Goal: Task Accomplishment & Management: Complete application form

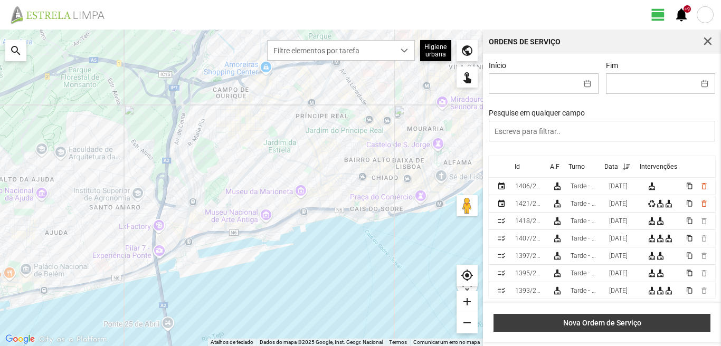
click at [617, 325] on span "Nova Ordem de Serviço" at bounding box center [602, 323] width 206 height 8
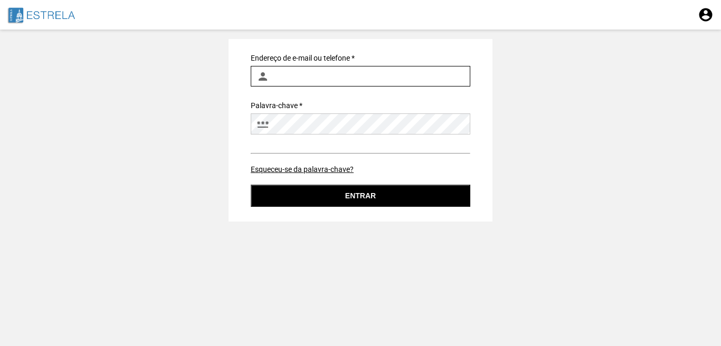
type input "[EMAIL_ADDRESS][DOMAIN_NAME]"
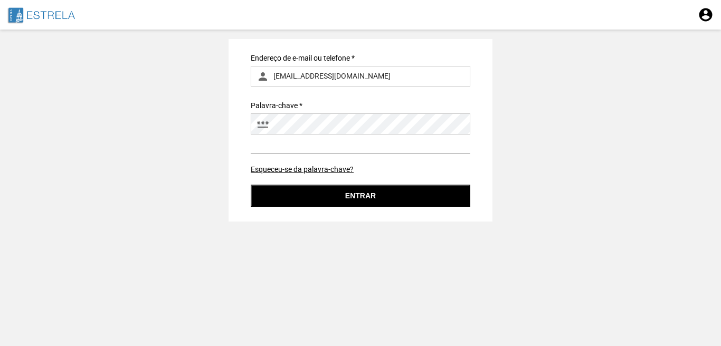
click at [360, 199] on button "Entrar" at bounding box center [361, 196] width 220 height 22
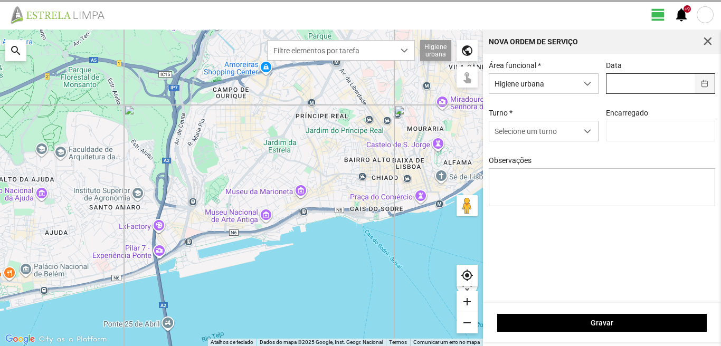
click at [706, 85] on span "button" at bounding box center [704, 83] width 7 height 7
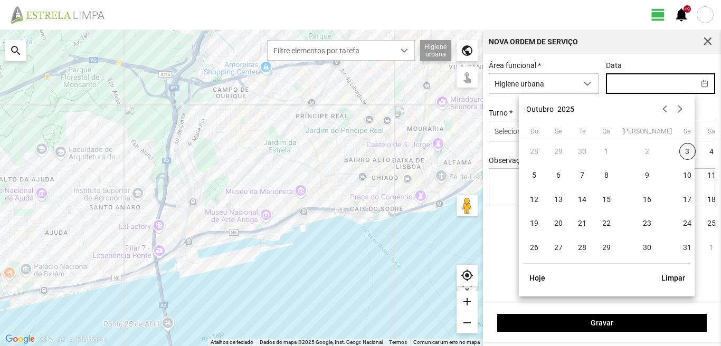
click at [679, 154] on span "3" at bounding box center [687, 151] width 17 height 17
type input "[DATE]"
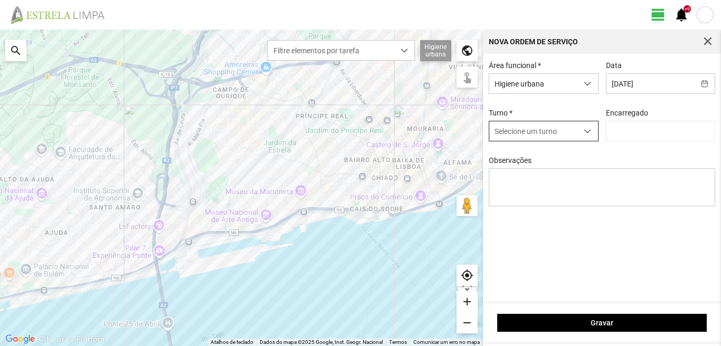
click at [590, 131] on span "dropdown trigger" at bounding box center [587, 131] width 7 height 7
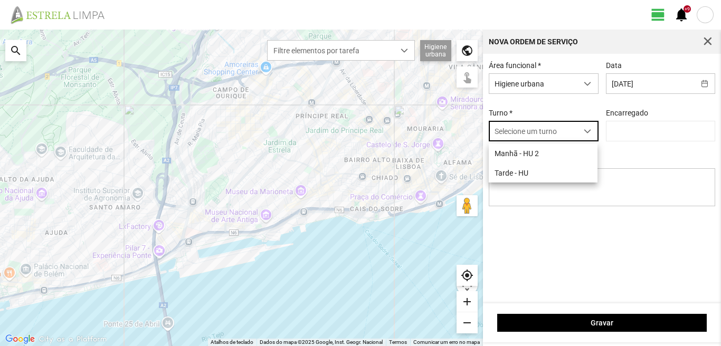
scroll to position [6, 47]
click at [527, 175] on li "Tarde - HU" at bounding box center [543, 173] width 109 height 20
type input "[PERSON_NAME]"
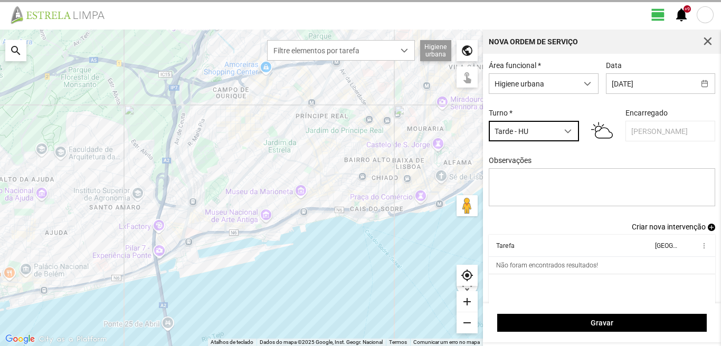
click at [659, 229] on span "Criar nova intervenção" at bounding box center [669, 227] width 74 height 8
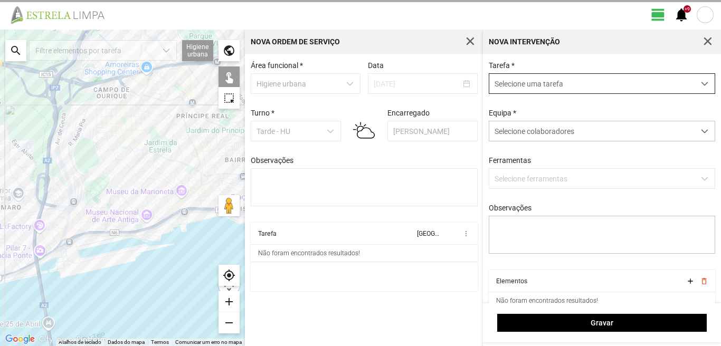
click at [701, 88] on span "dropdown trigger" at bounding box center [704, 83] width 7 height 7
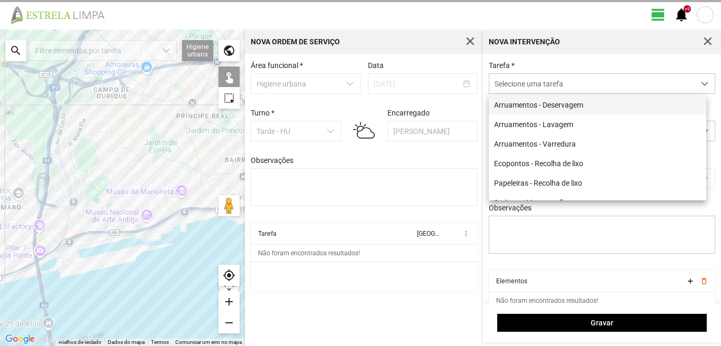
click at [549, 103] on li "Arruamentos - Deservagem" at bounding box center [597, 105] width 217 height 20
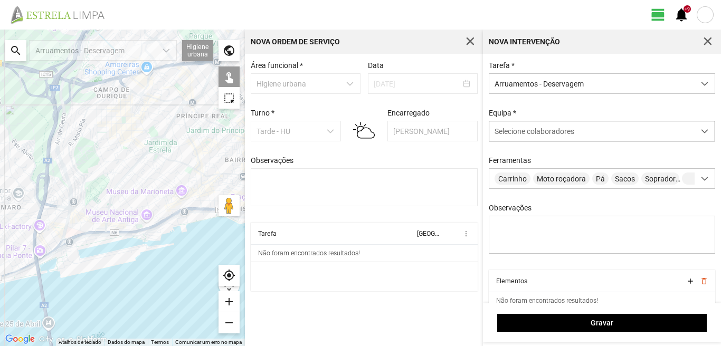
click at [701, 133] on span at bounding box center [704, 131] width 7 height 7
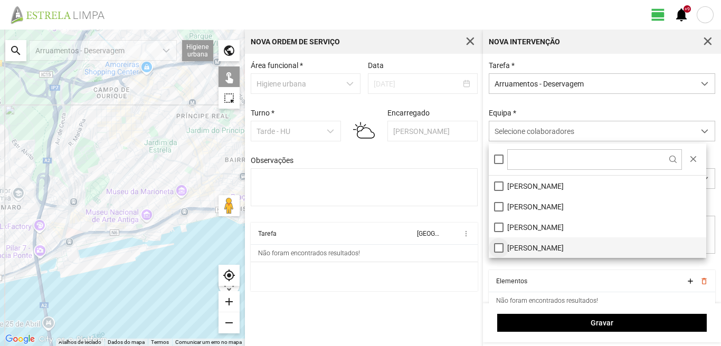
click at [499, 249] on li "[PERSON_NAME]" at bounding box center [597, 247] width 217 height 21
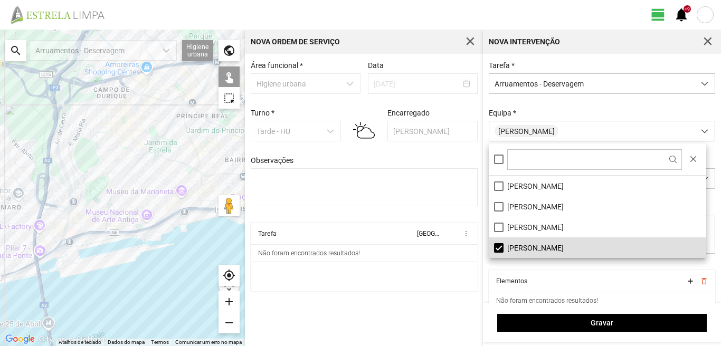
click at [430, 322] on div "Área funcional * Higiene urbana Data [DATE] Turno * Tarde - HU Encarregado Grac…" at bounding box center [364, 200] width 238 height 292
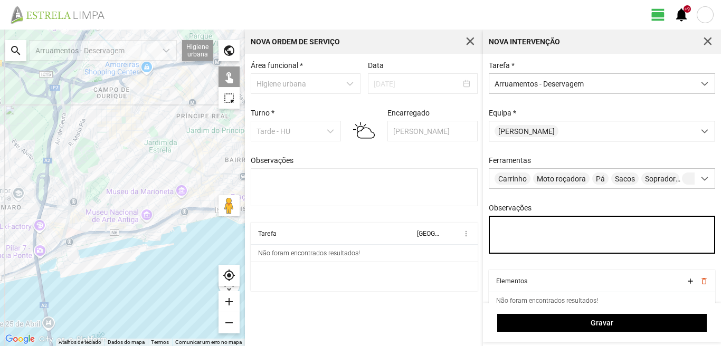
click at [517, 234] on textarea "Observações" at bounding box center [602, 235] width 227 height 38
type textarea "[PERSON_NAME]"
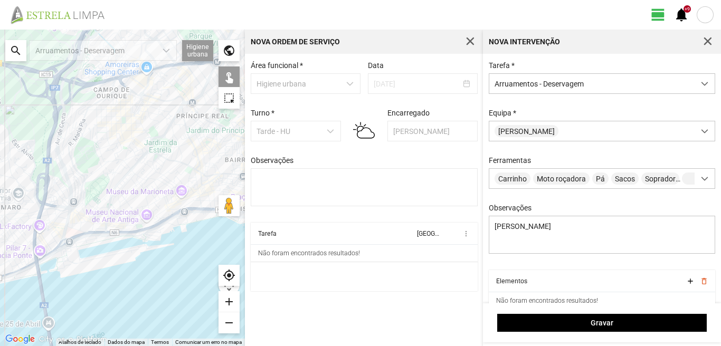
click at [11, 52] on div "search" at bounding box center [15, 50] width 21 height 21
click at [55, 53] on input "text" at bounding box center [105, 50] width 158 height 21
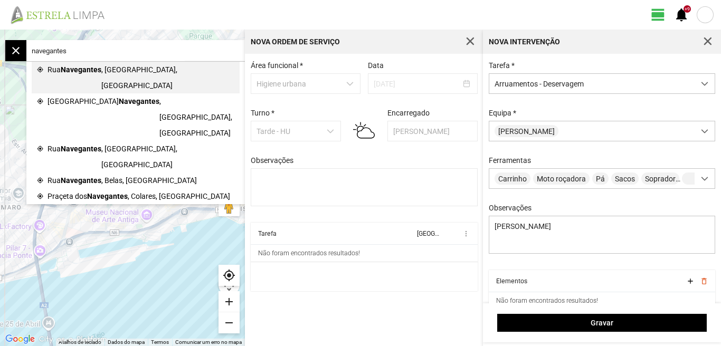
click at [77, 68] on span "Navegantes" at bounding box center [81, 78] width 41 height 32
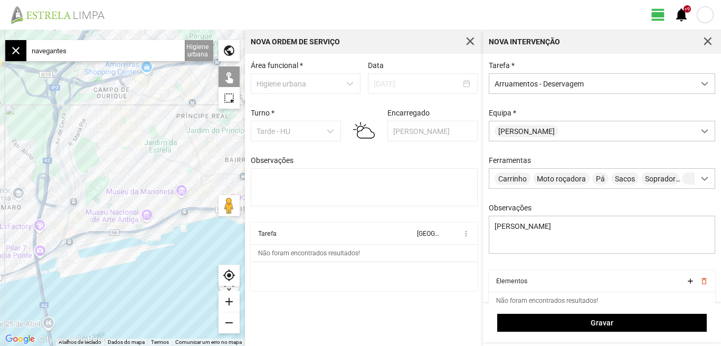
type input "R. Navegantes, 1200 [GEOGRAPHIC_DATA], [GEOGRAPHIC_DATA]"
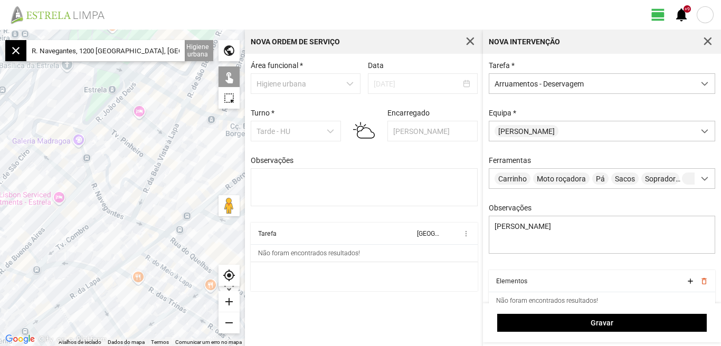
click at [232, 303] on div "add" at bounding box center [228, 301] width 21 height 21
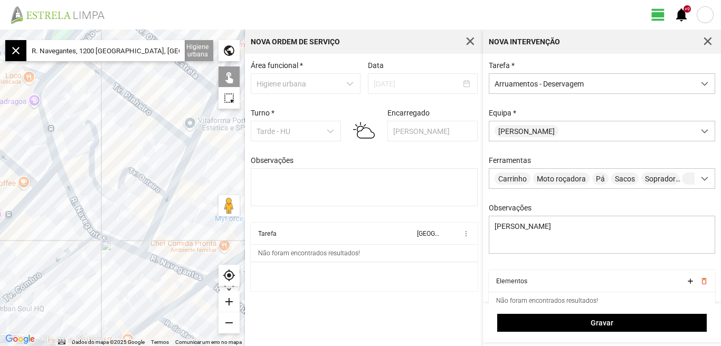
click at [44, 120] on div at bounding box center [122, 188] width 245 height 317
click at [65, 187] on div at bounding box center [122, 188] width 245 height 317
click at [112, 243] on div at bounding box center [122, 188] width 245 height 317
click at [159, 261] on div at bounding box center [122, 188] width 245 height 317
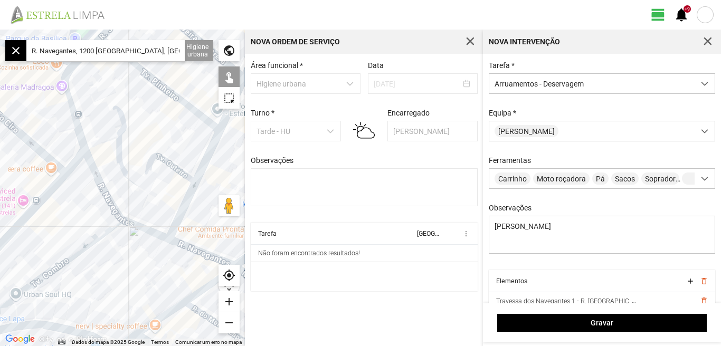
drag, startPoint x: 60, startPoint y: 224, endPoint x: 110, endPoint y: 196, distance: 57.9
click at [110, 196] on div at bounding box center [122, 188] width 245 height 317
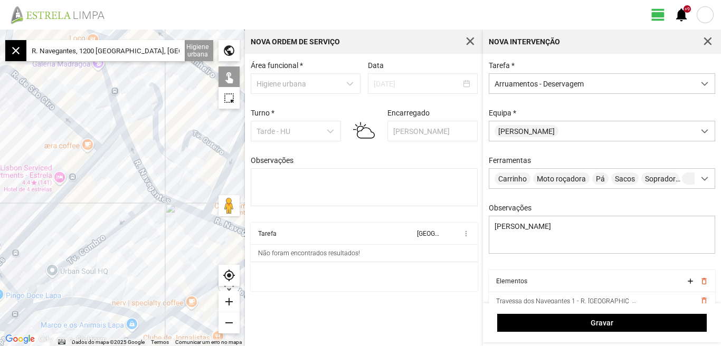
drag, startPoint x: 97, startPoint y: 197, endPoint x: 116, endPoint y: 187, distance: 21.7
click at [116, 187] on div at bounding box center [122, 188] width 245 height 317
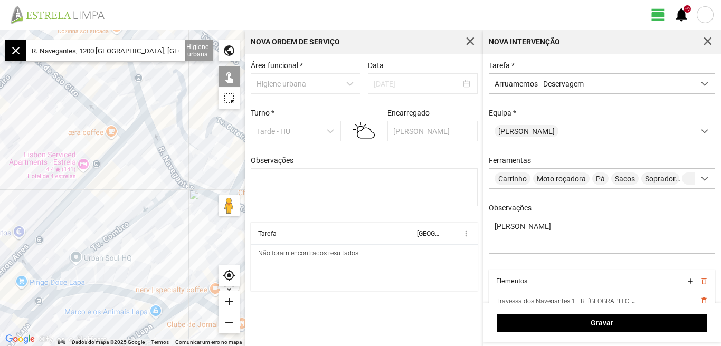
click at [123, 230] on div at bounding box center [122, 188] width 245 height 317
click at [123, 227] on div at bounding box center [122, 188] width 245 height 317
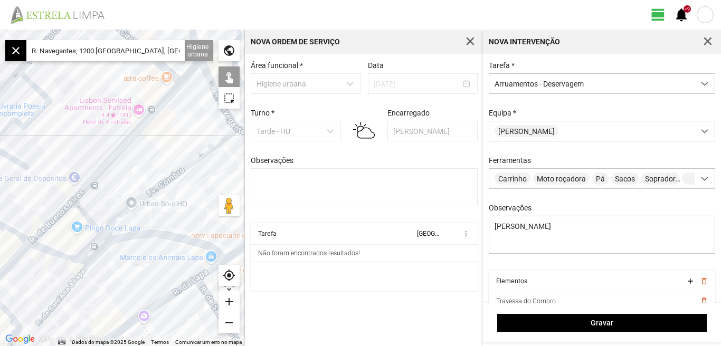
drag, startPoint x: 139, startPoint y: 251, endPoint x: 196, endPoint y: 193, distance: 81.7
click at [194, 196] on div at bounding box center [122, 188] width 245 height 317
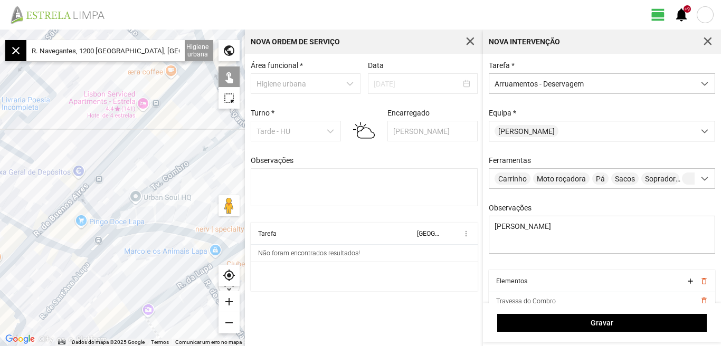
click at [108, 230] on div at bounding box center [122, 188] width 245 height 317
click at [106, 246] on div at bounding box center [122, 188] width 245 height 317
click at [116, 233] on div at bounding box center [122, 188] width 245 height 317
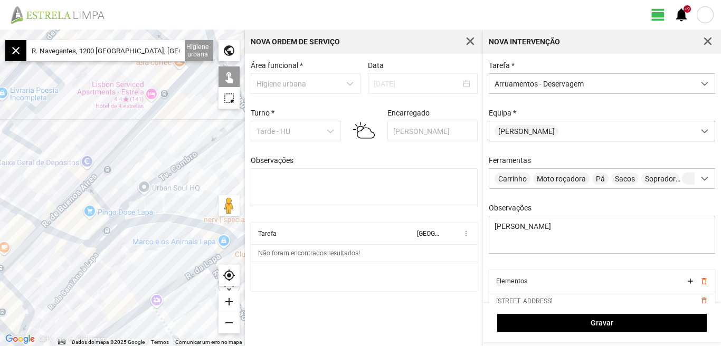
drag, startPoint x: 117, startPoint y: 285, endPoint x: 156, endPoint y: 239, distance: 60.6
click at [156, 239] on div at bounding box center [122, 188] width 245 height 317
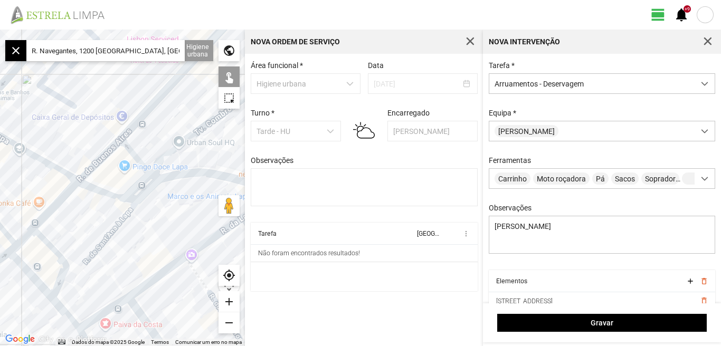
click at [102, 244] on div at bounding box center [122, 188] width 245 height 317
click at [103, 193] on div at bounding box center [122, 188] width 245 height 317
click at [131, 152] on div at bounding box center [122, 188] width 245 height 317
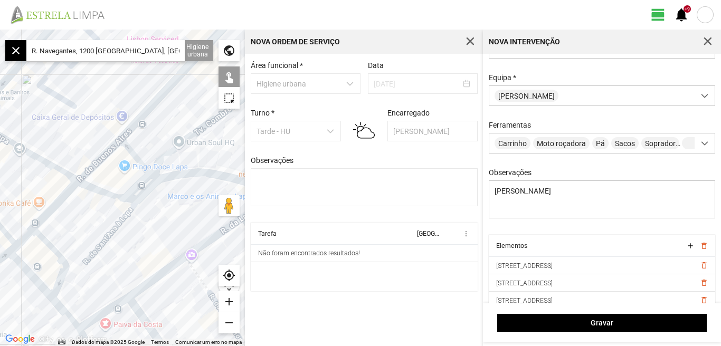
scroll to position [45, 0]
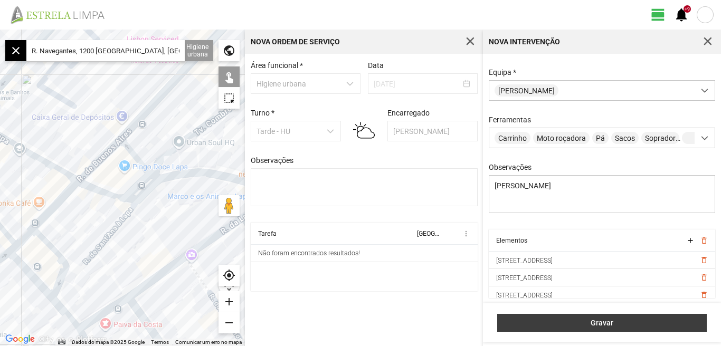
click at [596, 324] on span "Gravar" at bounding box center [602, 323] width 198 height 8
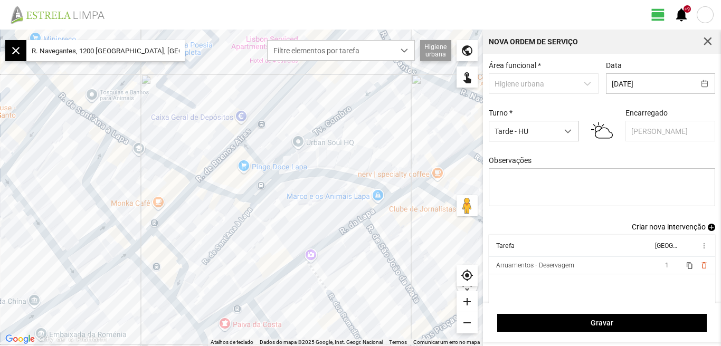
click at [666, 231] on span "Criar nova intervenção" at bounding box center [669, 227] width 74 height 8
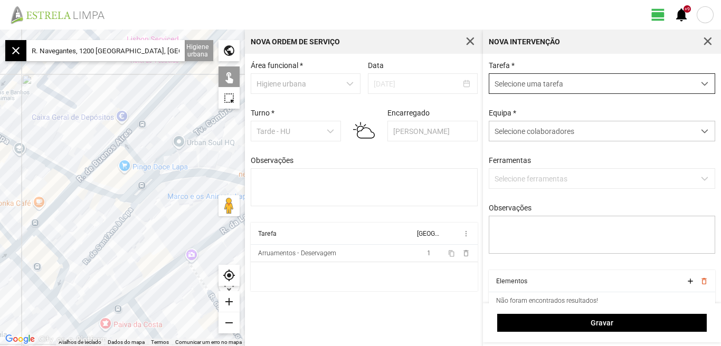
click at [701, 83] on span "dropdown trigger" at bounding box center [704, 83] width 7 height 7
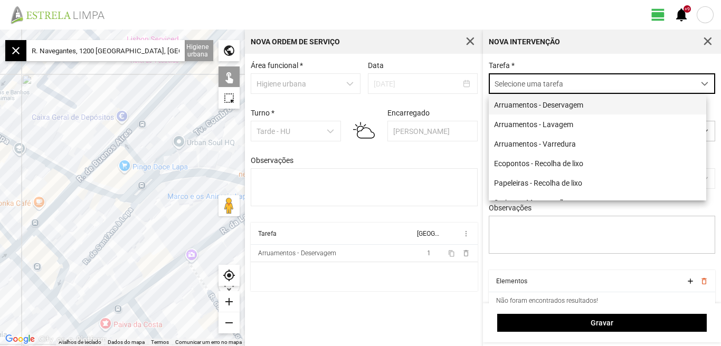
click at [587, 108] on li "Arruamentos - Deservagem" at bounding box center [597, 105] width 217 height 20
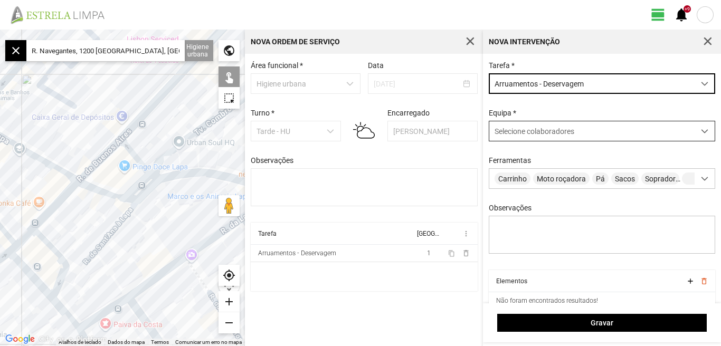
click at [701, 134] on span at bounding box center [704, 131] width 7 height 7
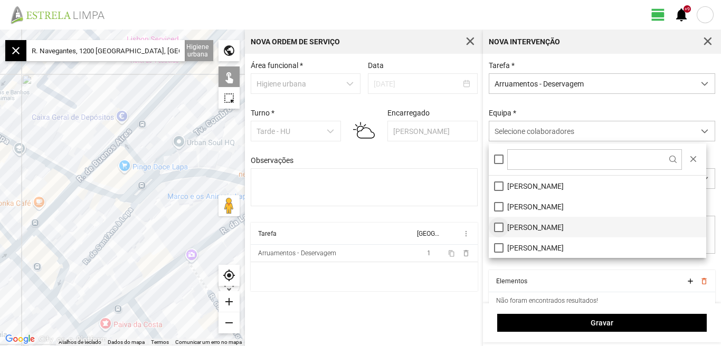
click at [495, 230] on li "[PERSON_NAME]" at bounding box center [597, 227] width 217 height 21
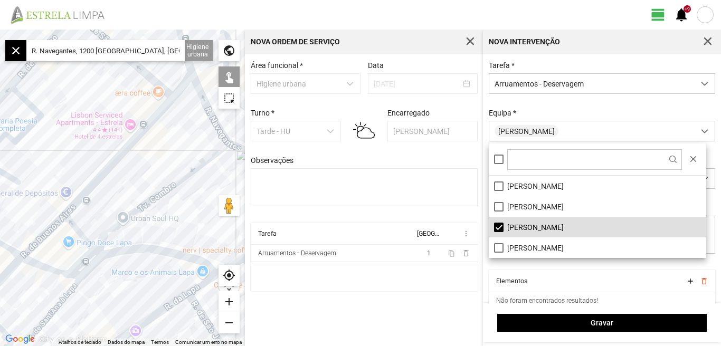
drag, startPoint x: 185, startPoint y: 100, endPoint x: 122, endPoint y: 183, distance: 104.1
click at [122, 183] on div at bounding box center [122, 188] width 245 height 317
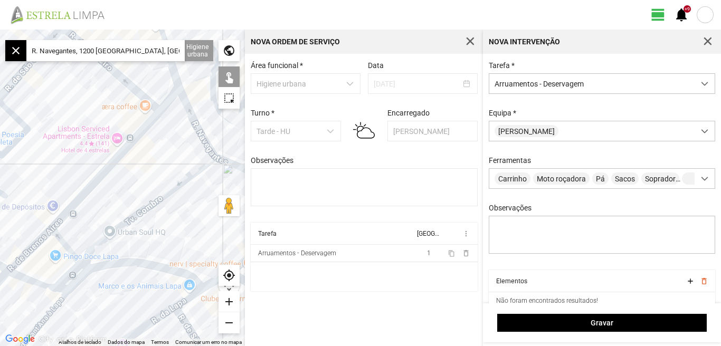
click at [169, 99] on div at bounding box center [122, 188] width 245 height 317
click at [147, 125] on div at bounding box center [122, 188] width 245 height 317
drag, startPoint x: 131, startPoint y: 184, endPoint x: 201, endPoint y: 133, distance: 86.1
click at [201, 133] on div at bounding box center [122, 188] width 245 height 317
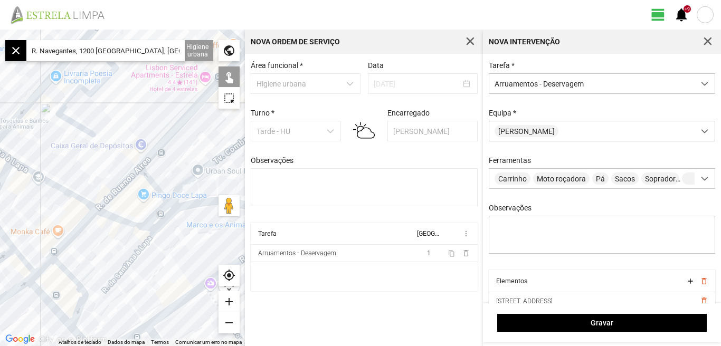
click at [124, 183] on div at bounding box center [122, 188] width 245 height 317
click at [82, 225] on div at bounding box center [122, 188] width 245 height 317
drag, startPoint x: 89, startPoint y: 249, endPoint x: 149, endPoint y: 206, distance: 73.5
click at [144, 211] on div at bounding box center [122, 188] width 245 height 317
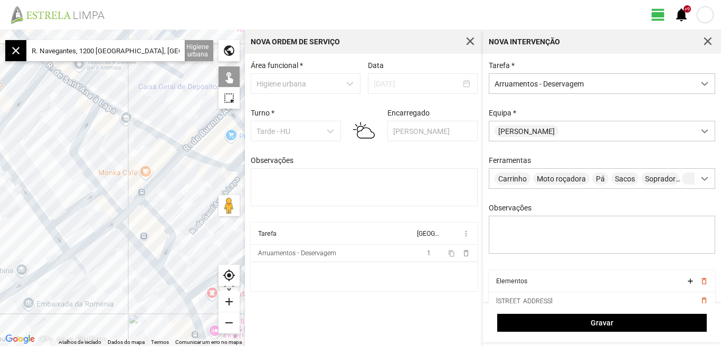
click at [127, 213] on div at bounding box center [122, 188] width 245 height 317
click at [99, 234] on div at bounding box center [122, 188] width 245 height 317
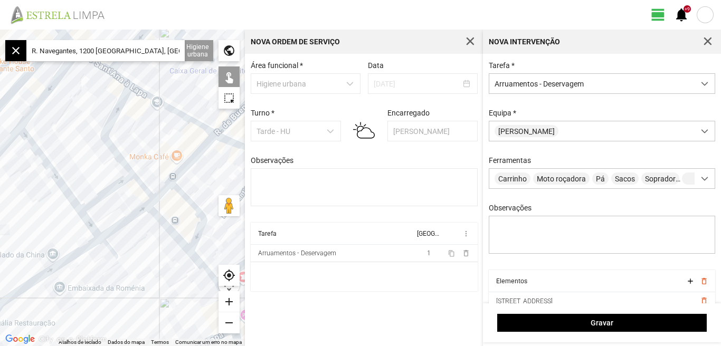
drag, startPoint x: 90, startPoint y: 269, endPoint x: 121, endPoint y: 248, distance: 38.1
click at [128, 248] on div at bounding box center [122, 188] width 245 height 317
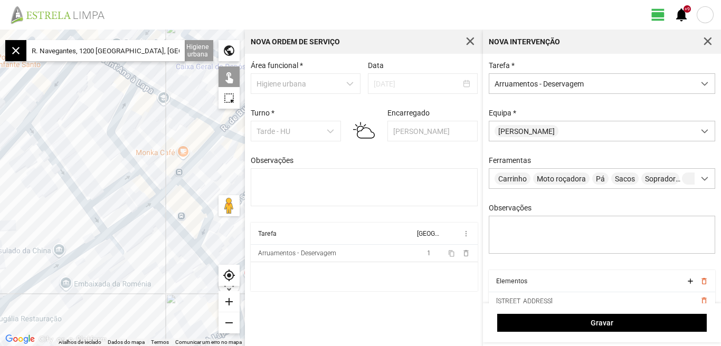
click at [80, 249] on div at bounding box center [122, 188] width 245 height 317
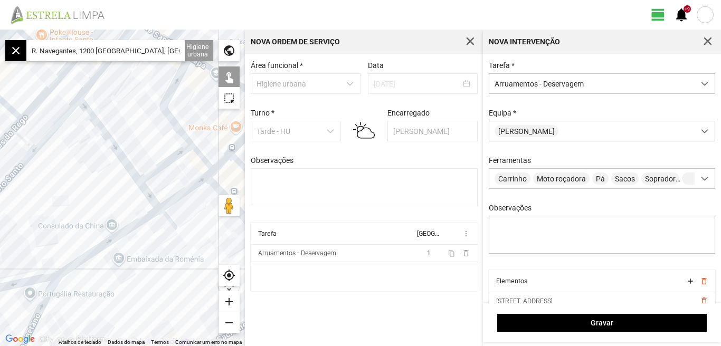
drag, startPoint x: 178, startPoint y: 239, endPoint x: 203, endPoint y: 226, distance: 27.6
click at [202, 225] on div at bounding box center [122, 188] width 245 height 317
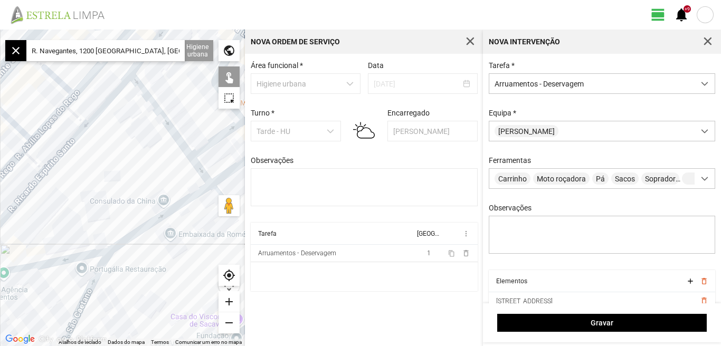
drag, startPoint x: 165, startPoint y: 234, endPoint x: 64, endPoint y: 283, distance: 111.4
click at [65, 284] on div at bounding box center [122, 188] width 245 height 317
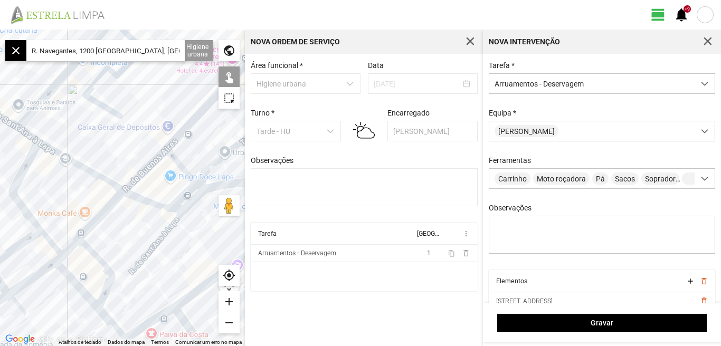
drag, startPoint x: 180, startPoint y: 182, endPoint x: 124, endPoint y: 231, distance: 74.8
click at [124, 231] on div at bounding box center [122, 188] width 245 height 317
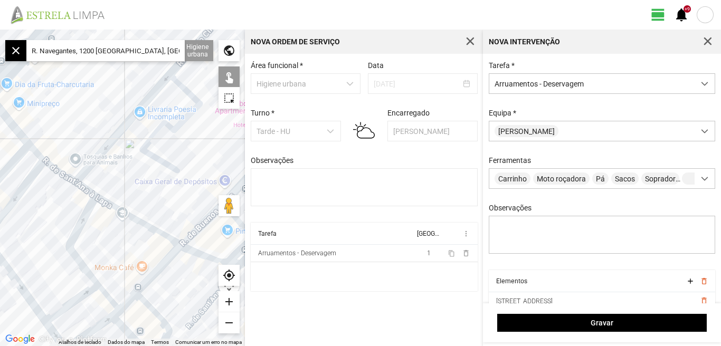
drag, startPoint x: 111, startPoint y: 103, endPoint x: 80, endPoint y: 235, distance: 134.9
click at [80, 235] on div at bounding box center [122, 188] width 245 height 317
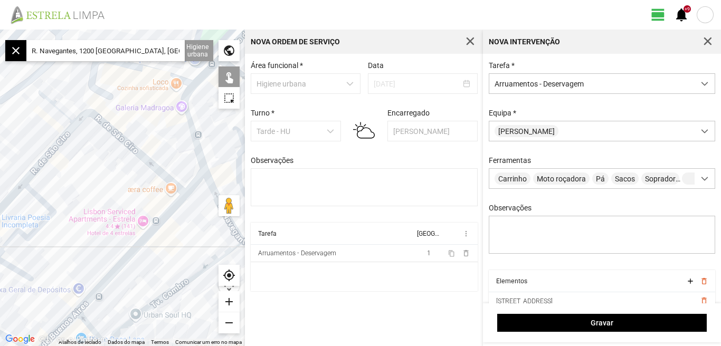
click at [129, 144] on div at bounding box center [122, 188] width 245 height 317
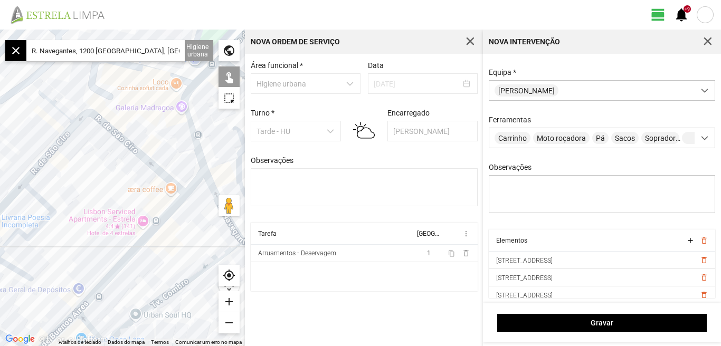
drag, startPoint x: 194, startPoint y: 242, endPoint x: 134, endPoint y: 267, distance: 64.8
click at [134, 267] on div at bounding box center [122, 188] width 245 height 317
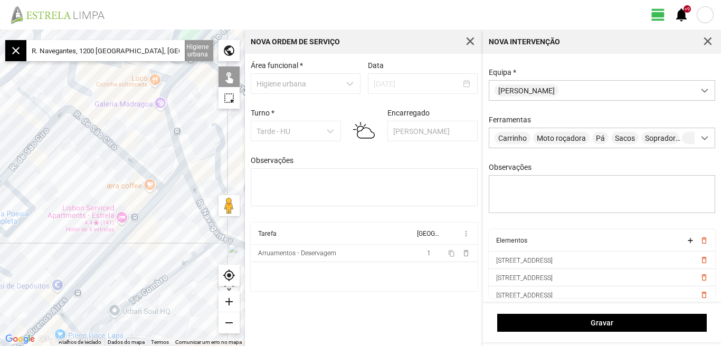
drag, startPoint x: 81, startPoint y: 279, endPoint x: 171, endPoint y: 231, distance: 101.8
click at [170, 232] on div at bounding box center [122, 188] width 245 height 317
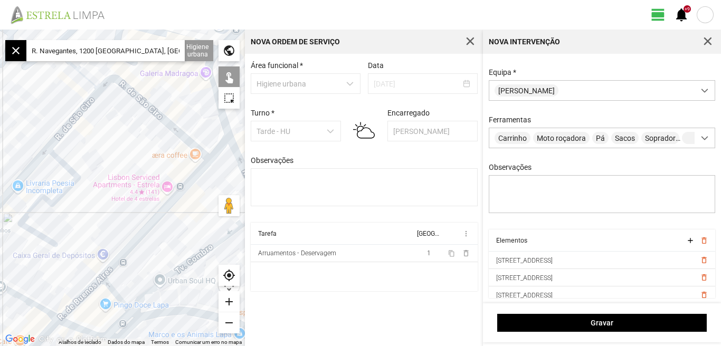
drag, startPoint x: 191, startPoint y: 218, endPoint x: 209, endPoint y: 208, distance: 21.0
click at [209, 208] on div at bounding box center [122, 188] width 245 height 317
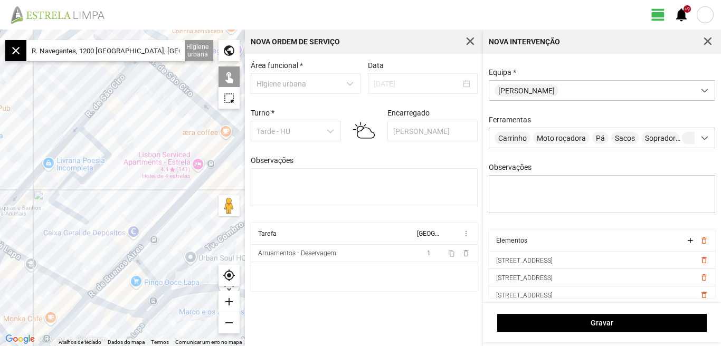
drag, startPoint x: 196, startPoint y: 221, endPoint x: 216, endPoint y: 206, distance: 24.2
click at [216, 206] on div at bounding box center [122, 188] width 245 height 317
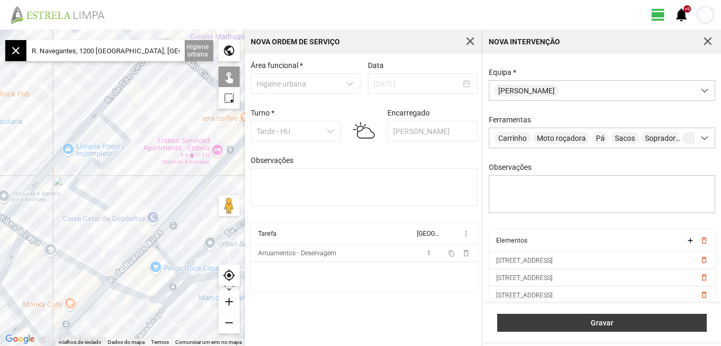
click at [598, 322] on span "Gravar" at bounding box center [602, 323] width 198 height 8
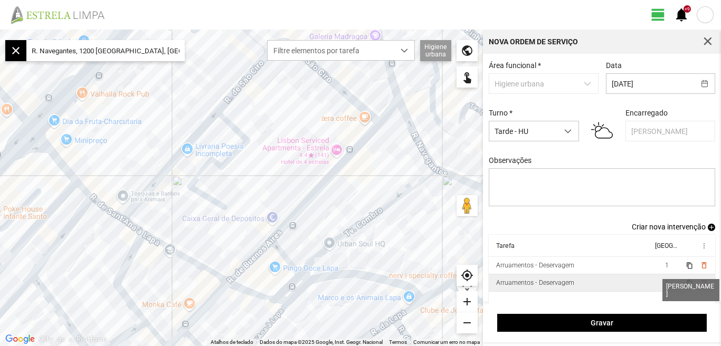
click at [665, 287] on span "1" at bounding box center [667, 282] width 4 height 7
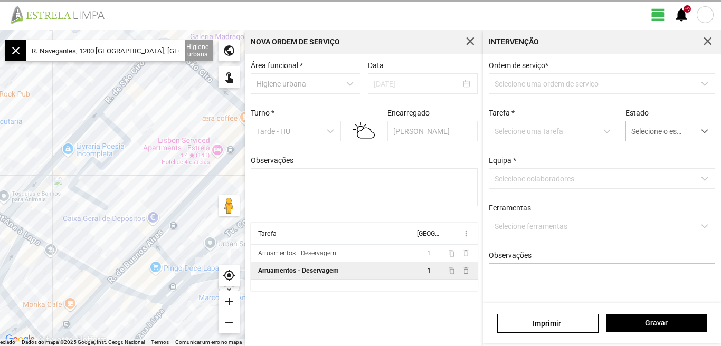
type textarea "[PERSON_NAME]"
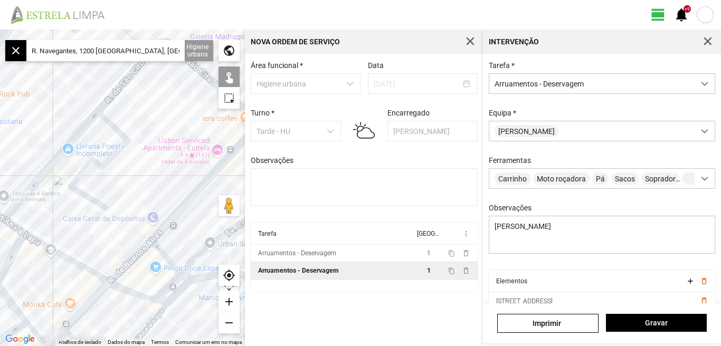
scroll to position [45, 0]
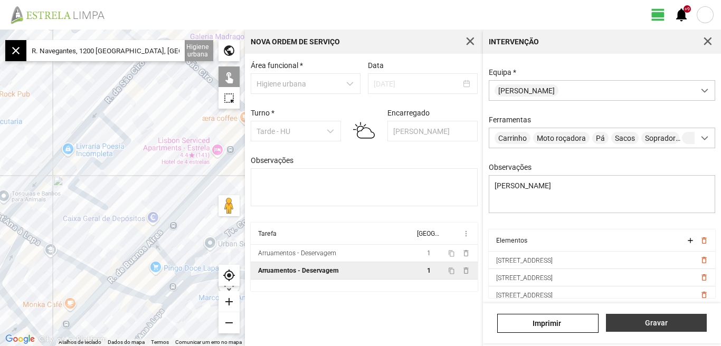
click at [646, 323] on span "Gravar" at bounding box center [656, 323] width 90 height 8
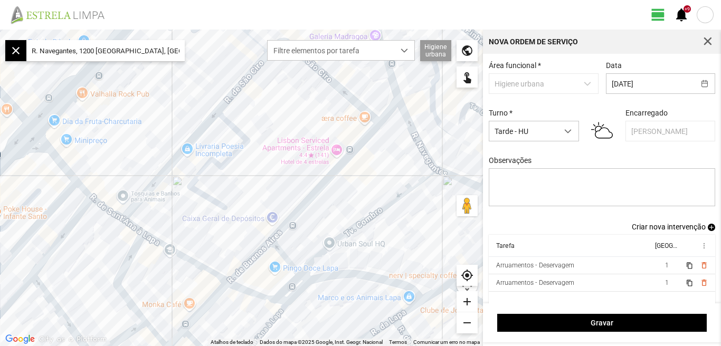
click at [664, 228] on span "Criar nova intervenção" at bounding box center [669, 227] width 74 height 8
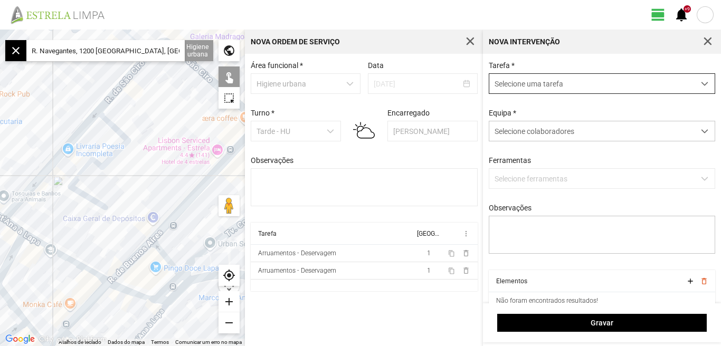
click at [701, 83] on span "dropdown trigger" at bounding box center [704, 83] width 7 height 7
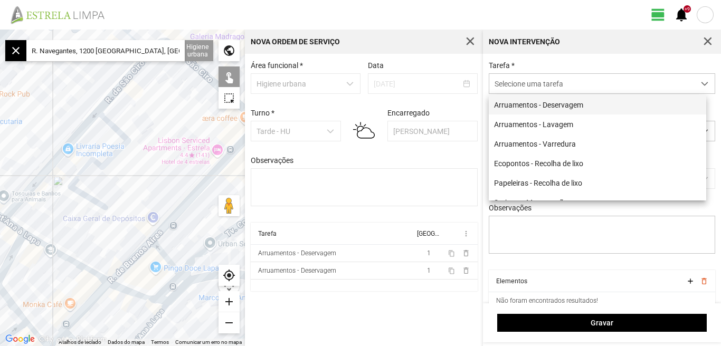
click at [578, 107] on li "Arruamentos - Deservagem" at bounding box center [597, 105] width 217 height 20
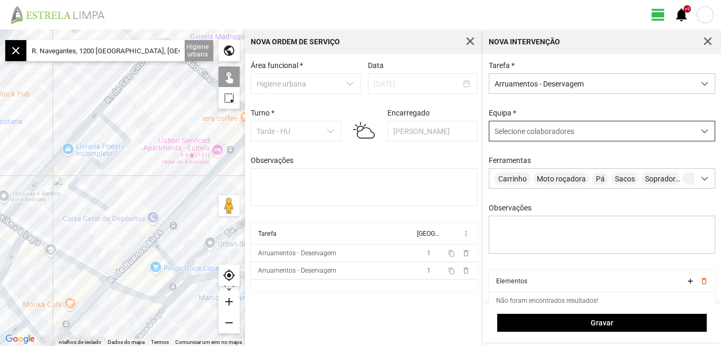
click at [701, 131] on span at bounding box center [704, 131] width 7 height 7
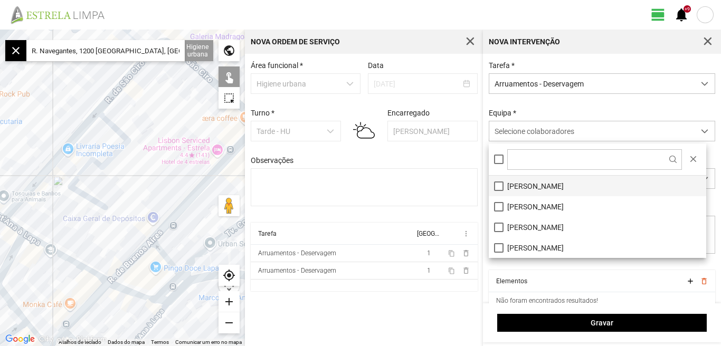
click at [499, 186] on li "[PERSON_NAME]" at bounding box center [597, 186] width 217 height 21
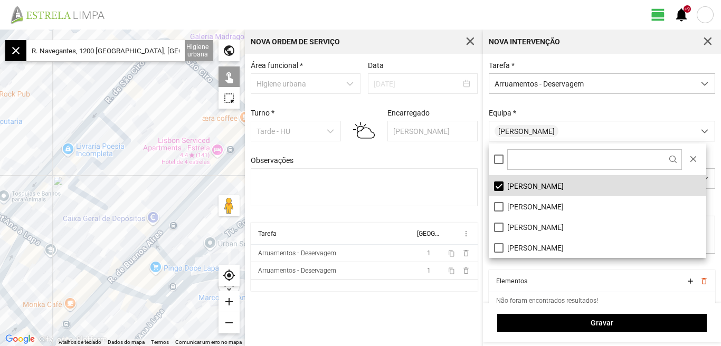
click at [400, 303] on div "Área funcional * Higiene urbana Data [DATE] Turno * Tarde - HU Encarregado Grac…" at bounding box center [364, 200] width 238 height 292
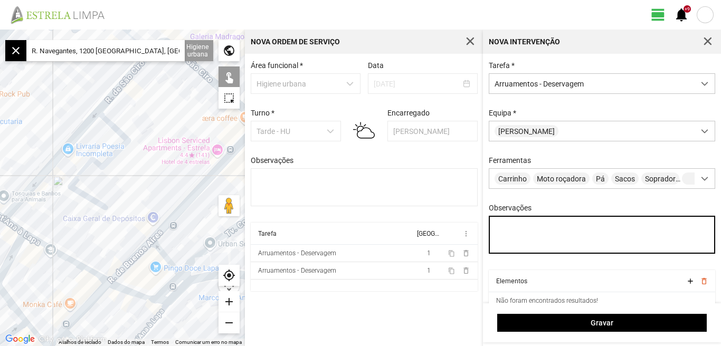
click at [518, 229] on textarea "Observações" at bounding box center [602, 235] width 227 height 38
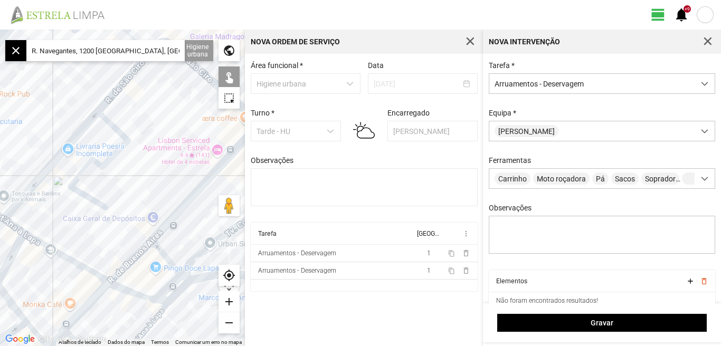
drag, startPoint x: 26, startPoint y: 50, endPoint x: 183, endPoint y: 67, distance: 157.1
click at [0, 30] on fbc-map "← Mover para a esquerda → Mover para a direita ↑ Mover para cima ↓ Mover para b…" at bounding box center [0, 30] width 0 height 0
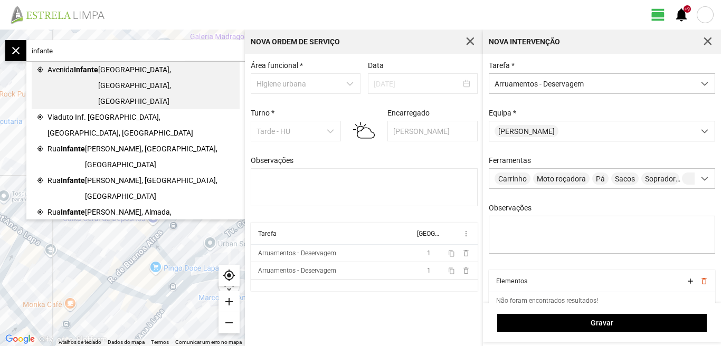
click at [108, 67] on span "[GEOGRAPHIC_DATA], [GEOGRAPHIC_DATA], [GEOGRAPHIC_DATA]" at bounding box center [166, 85] width 136 height 47
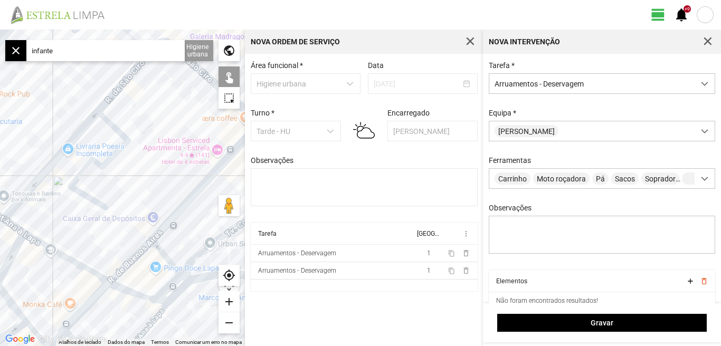
type input "Av. Infante Santo, [GEOGRAPHIC_DATA], [GEOGRAPHIC_DATA]"
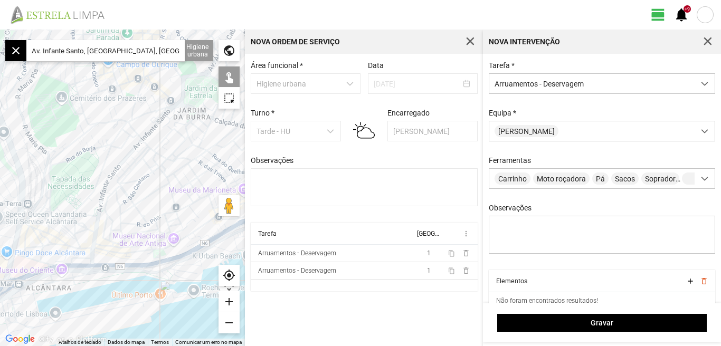
click at [226, 298] on div "add" at bounding box center [228, 301] width 21 height 21
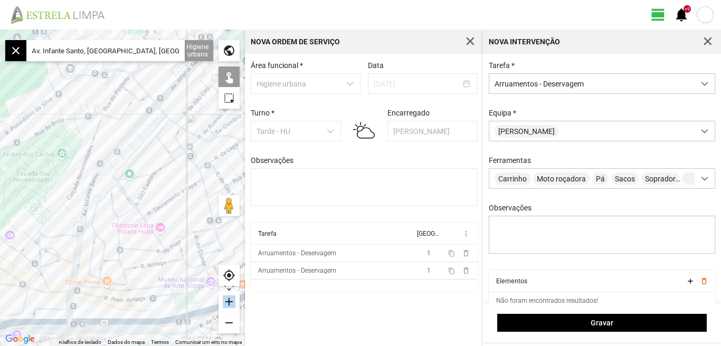
click at [226, 298] on div "add" at bounding box center [228, 301] width 21 height 21
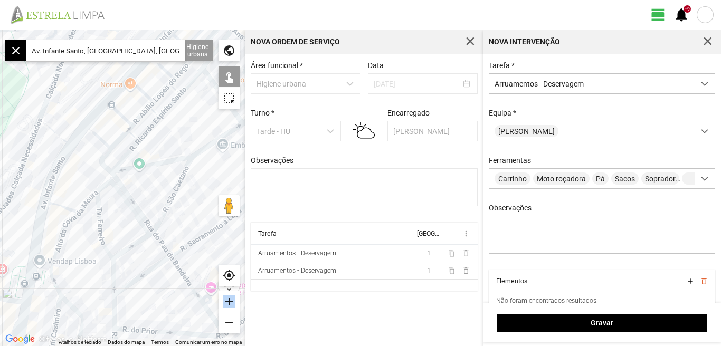
click at [226, 298] on div "add" at bounding box center [228, 301] width 21 height 21
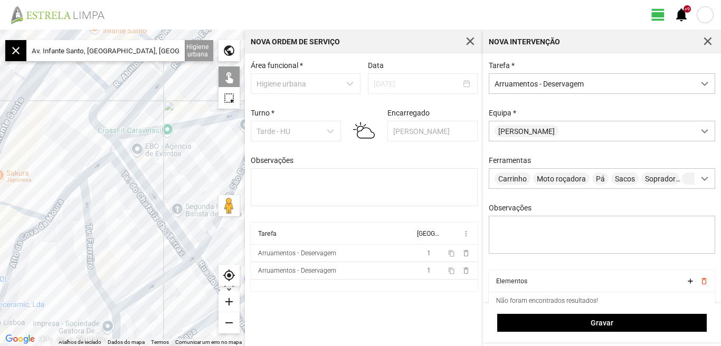
drag, startPoint x: 31, startPoint y: 169, endPoint x: 98, endPoint y: 75, distance: 115.4
click at [97, 77] on div at bounding box center [122, 188] width 245 height 317
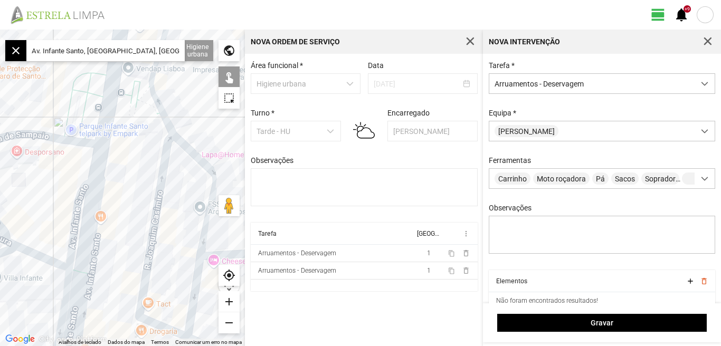
drag, startPoint x: 130, startPoint y: 205, endPoint x: 118, endPoint y: 129, distance: 76.4
click at [118, 130] on div at bounding box center [122, 188] width 245 height 317
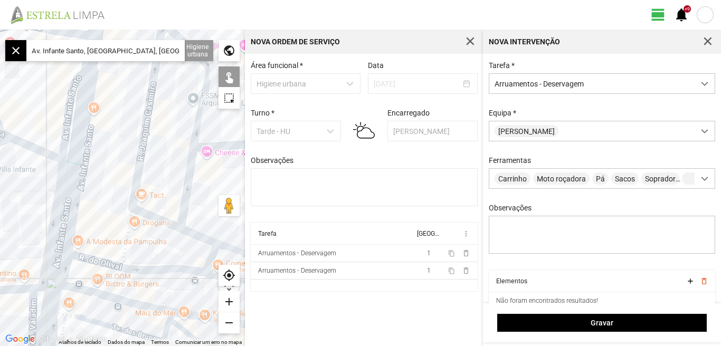
drag, startPoint x: 108, startPoint y: 170, endPoint x: 115, endPoint y: 88, distance: 83.1
click at [112, 92] on div at bounding box center [122, 188] width 245 height 317
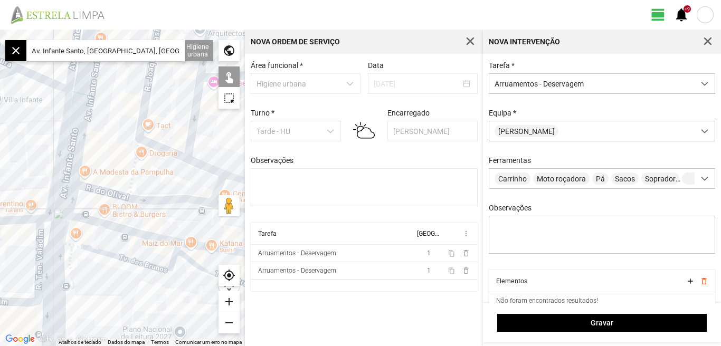
click at [231, 299] on div "add" at bounding box center [228, 301] width 21 height 21
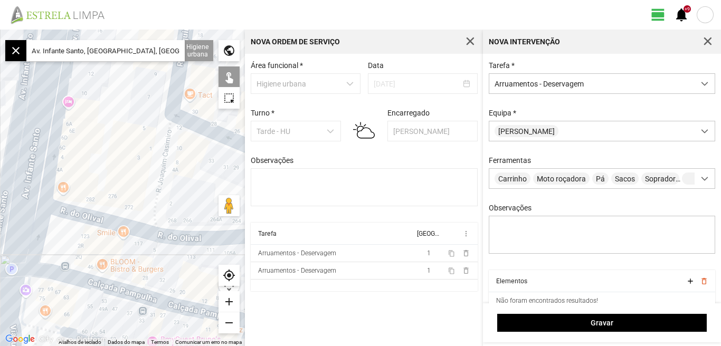
drag, startPoint x: 85, startPoint y: 127, endPoint x: 116, endPoint y: 195, distance: 74.9
click at [116, 195] on div at bounding box center [122, 188] width 245 height 317
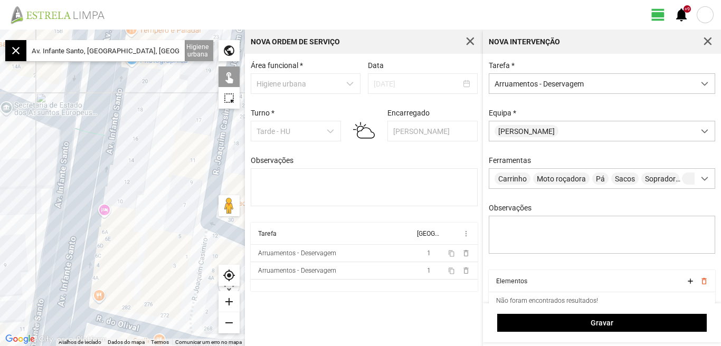
drag, startPoint x: 116, startPoint y: 148, endPoint x: 137, endPoint y: 205, distance: 61.1
click at [137, 205] on div at bounding box center [122, 188] width 245 height 317
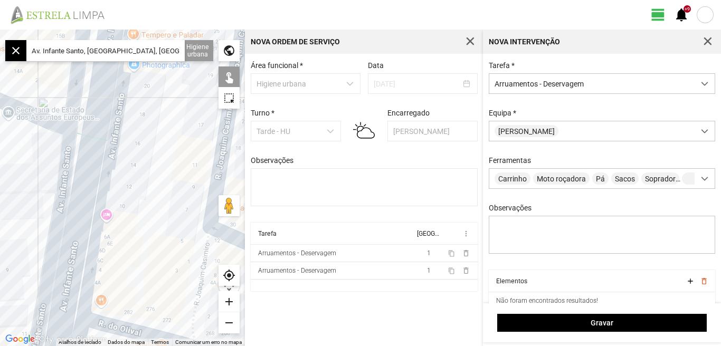
click at [230, 305] on div "add" at bounding box center [228, 301] width 21 height 21
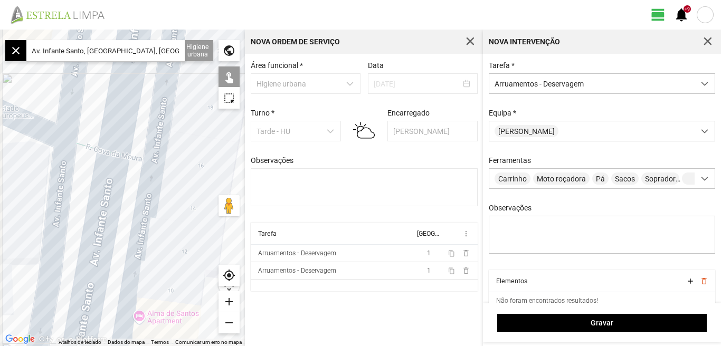
drag, startPoint x: 139, startPoint y: 161, endPoint x: 188, endPoint y: 228, distance: 83.1
click at [188, 228] on div at bounding box center [122, 188] width 245 height 317
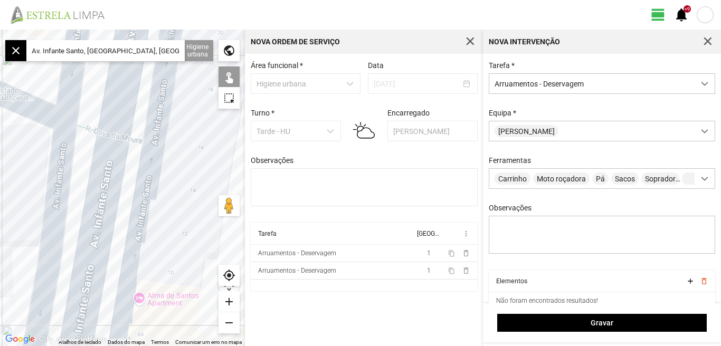
drag, startPoint x: 177, startPoint y: 282, endPoint x: 187, endPoint y: 202, distance: 80.8
click at [187, 205] on div at bounding box center [122, 188] width 245 height 317
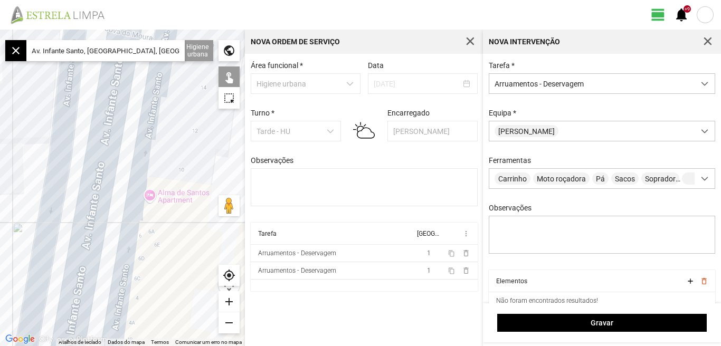
drag, startPoint x: 161, startPoint y: 241, endPoint x: 155, endPoint y: 186, distance: 54.7
click at [155, 192] on div at bounding box center [122, 188] width 245 height 317
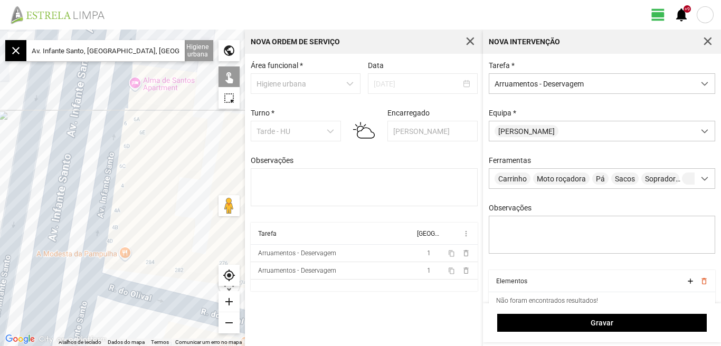
drag, startPoint x: 148, startPoint y: 239, endPoint x: 143, endPoint y: 134, distance: 105.1
click at [143, 147] on div at bounding box center [122, 188] width 245 height 317
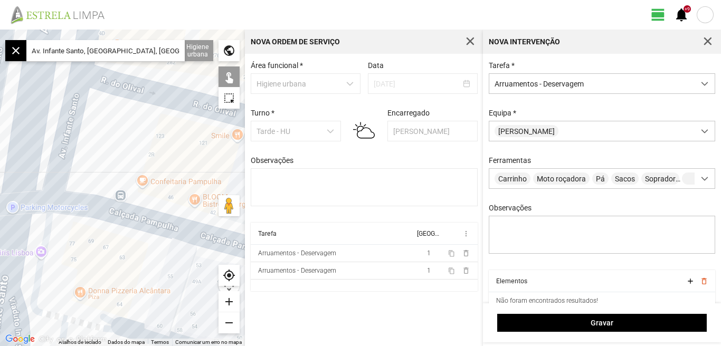
drag, startPoint x: 115, startPoint y: 223, endPoint x: 142, endPoint y: 135, distance: 92.8
click at [138, 144] on div at bounding box center [122, 188] width 245 height 317
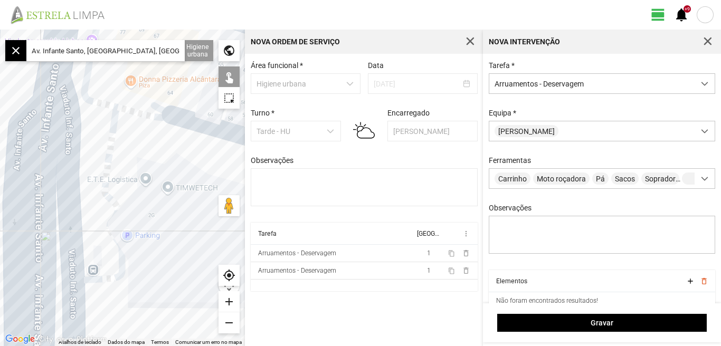
drag, startPoint x: 134, startPoint y: 184, endPoint x: 126, endPoint y: 129, distance: 55.9
click at [126, 141] on div at bounding box center [122, 188] width 245 height 317
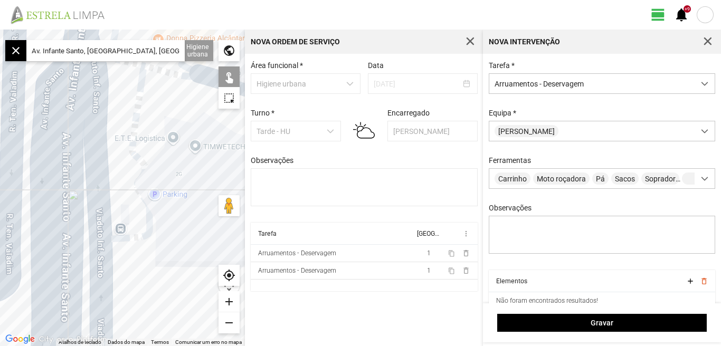
drag, startPoint x: 120, startPoint y: 207, endPoint x: 159, endPoint y: 256, distance: 63.1
click at [159, 256] on div at bounding box center [122, 188] width 245 height 317
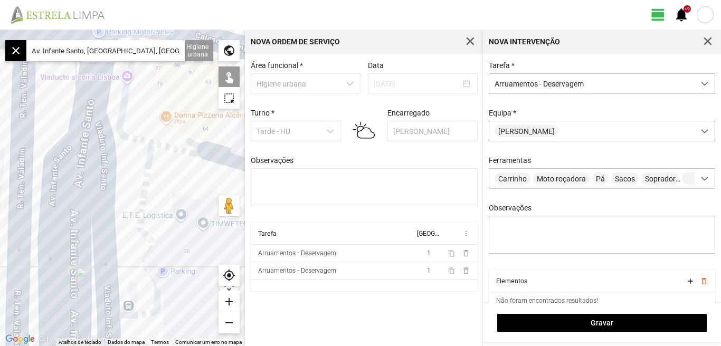
drag, startPoint x: 171, startPoint y: 268, endPoint x: 174, endPoint y: 323, distance: 55.0
click at [174, 323] on div at bounding box center [122, 188] width 245 height 317
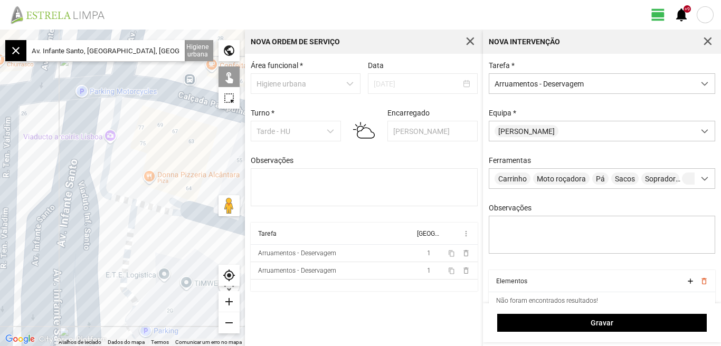
drag, startPoint x: 170, startPoint y: 215, endPoint x: 155, endPoint y: 259, distance: 46.2
click at [155, 259] on div at bounding box center [122, 188] width 245 height 317
click at [230, 302] on div "add" at bounding box center [228, 301] width 21 height 21
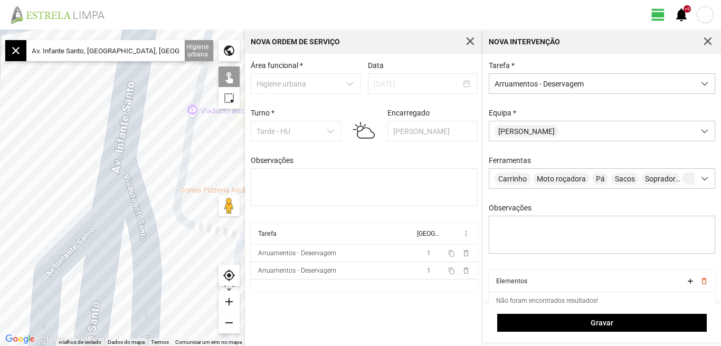
drag, startPoint x: 107, startPoint y: 212, endPoint x: 186, endPoint y: 309, distance: 126.0
click at [193, 313] on div at bounding box center [122, 188] width 245 height 317
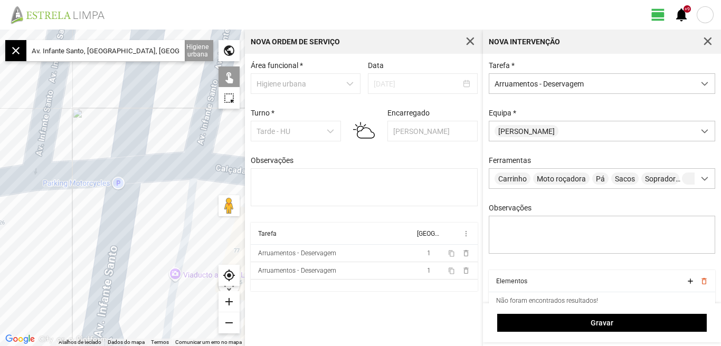
drag, startPoint x: 183, startPoint y: 230, endPoint x: 166, endPoint y: 309, distance: 80.9
click at [174, 312] on div at bounding box center [122, 188] width 245 height 317
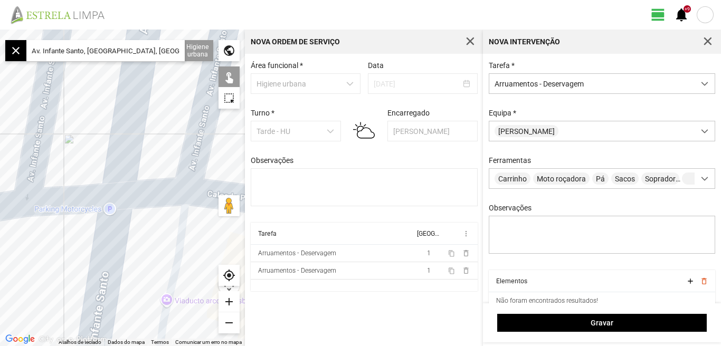
drag, startPoint x: 183, startPoint y: 227, endPoint x: 183, endPoint y: 167, distance: 59.6
click at [183, 167] on div at bounding box center [122, 188] width 245 height 317
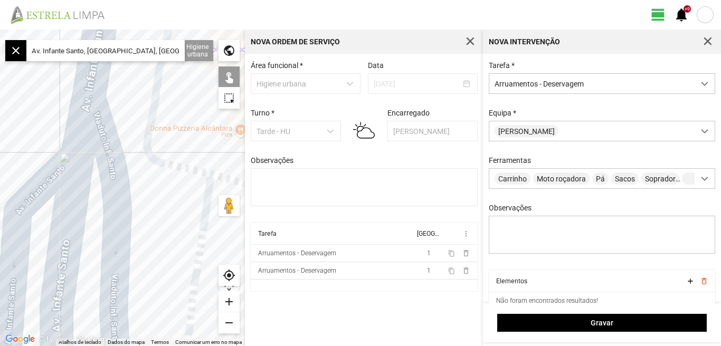
drag, startPoint x: 184, startPoint y: 200, endPoint x: 147, endPoint y: 142, distance: 68.8
click at [149, 144] on div at bounding box center [122, 188] width 245 height 317
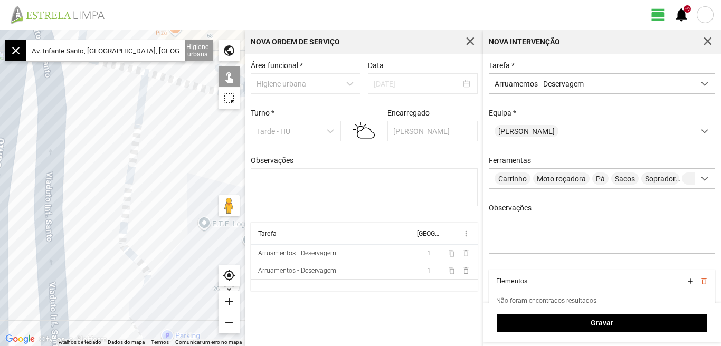
drag, startPoint x: 139, startPoint y: 164, endPoint x: 132, endPoint y: 146, distance: 19.7
click at [132, 147] on div at bounding box center [122, 188] width 245 height 317
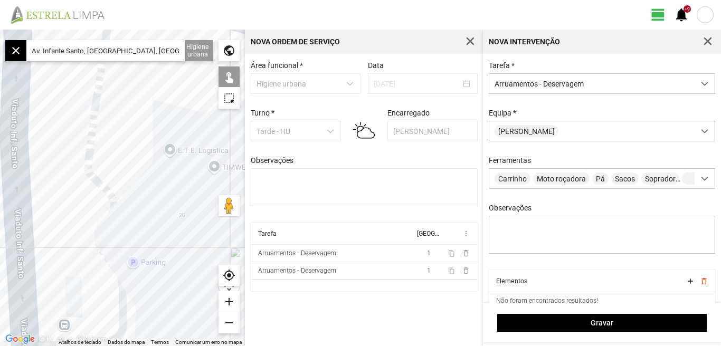
drag, startPoint x: 131, startPoint y: 252, endPoint x: 125, endPoint y: 156, distance: 96.2
click at [119, 165] on div at bounding box center [122, 188] width 245 height 317
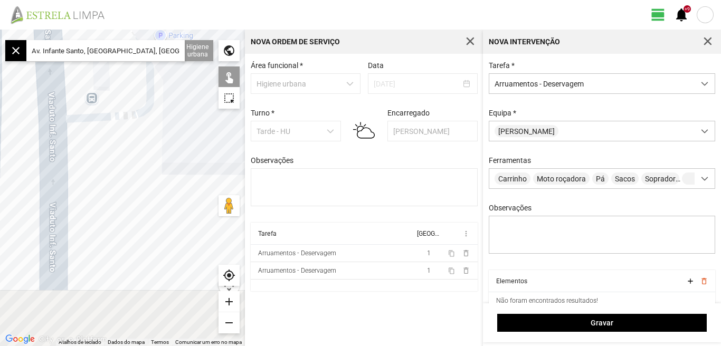
drag, startPoint x: 69, startPoint y: 199, endPoint x: 137, endPoint y: 125, distance: 100.9
click at [137, 125] on div at bounding box center [122, 188] width 245 height 317
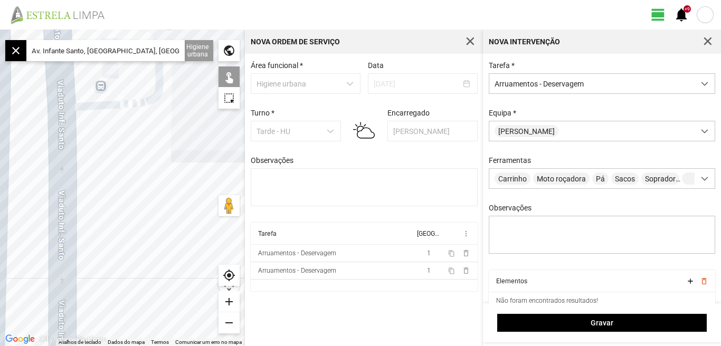
click at [228, 301] on div "add" at bounding box center [228, 301] width 21 height 21
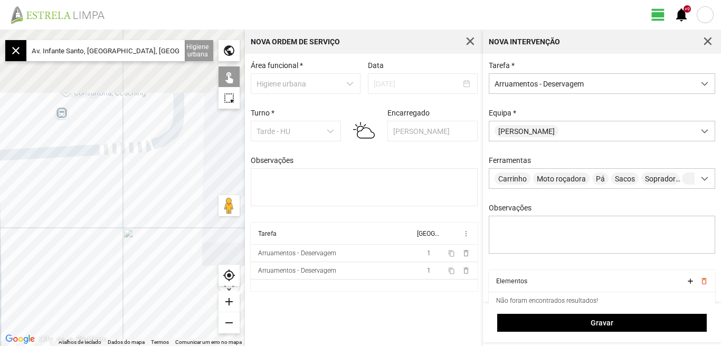
drag, startPoint x: 125, startPoint y: 177, endPoint x: 94, endPoint y: 325, distance: 150.9
click at [0, 30] on fbc-map "← Mover para a esquerda → Mover para a direita ↑ Mover para cima ↓ Mover para b…" at bounding box center [0, 30] width 0 height 0
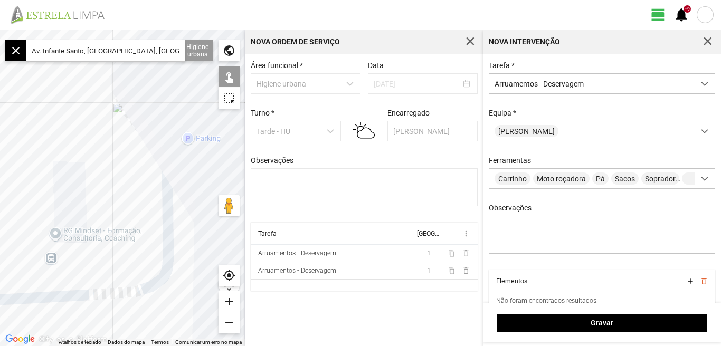
drag, startPoint x: 100, startPoint y: 273, endPoint x: 110, endPoint y: 315, distance: 42.5
click at [110, 315] on div at bounding box center [122, 188] width 245 height 317
drag, startPoint x: 194, startPoint y: 236, endPoint x: 157, endPoint y: 230, distance: 37.5
click at [178, 273] on div at bounding box center [122, 188] width 245 height 317
drag, startPoint x: 152, startPoint y: 160, endPoint x: 159, endPoint y: 272, distance: 111.6
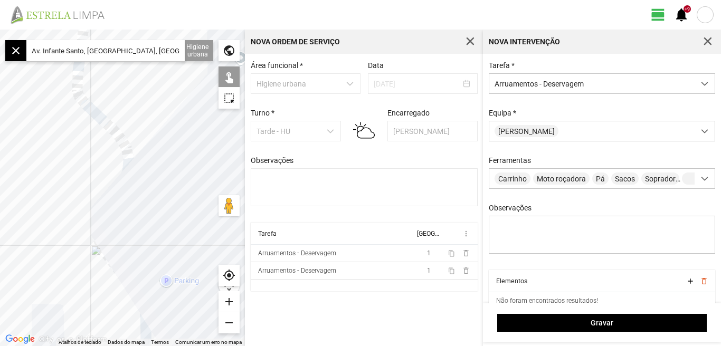
click at [167, 272] on div at bounding box center [122, 188] width 245 height 317
drag, startPoint x: 145, startPoint y: 207, endPoint x: 160, endPoint y: 272, distance: 66.8
click at [176, 283] on div at bounding box center [122, 188] width 245 height 317
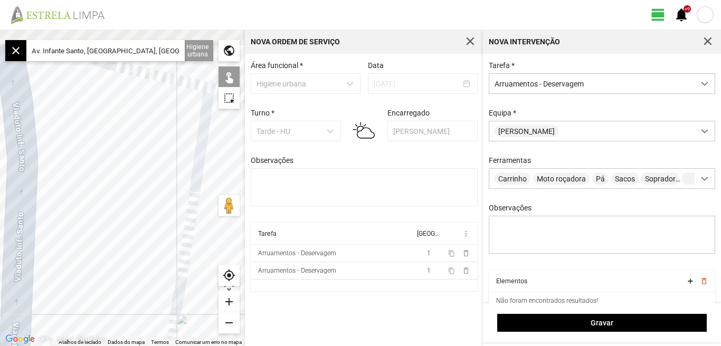
drag, startPoint x: 140, startPoint y: 198, endPoint x: 130, endPoint y: 253, distance: 55.9
click at [150, 287] on div at bounding box center [122, 188] width 245 height 317
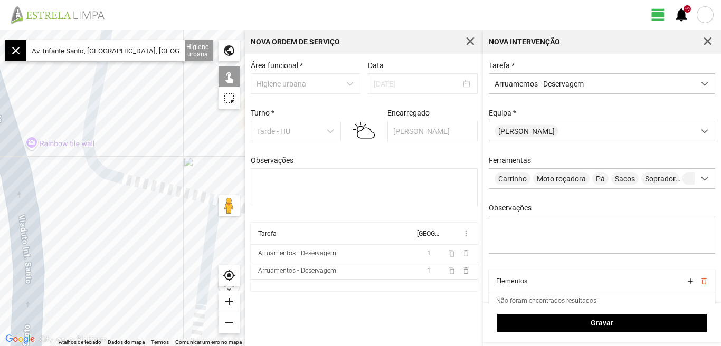
drag, startPoint x: 140, startPoint y: 187, endPoint x: 123, endPoint y: 263, distance: 78.0
click at [135, 300] on div at bounding box center [122, 188] width 245 height 317
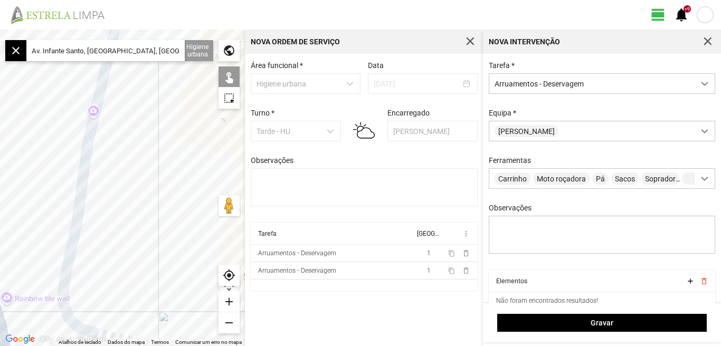
drag, startPoint x: 151, startPoint y: 179, endPoint x: 126, endPoint y: 235, distance: 62.1
click at [144, 279] on div at bounding box center [122, 188] width 245 height 317
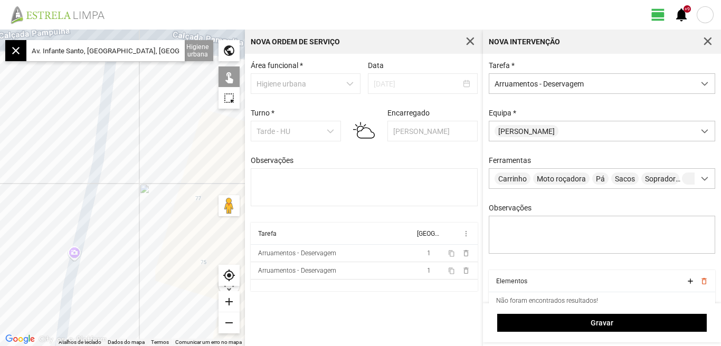
drag, startPoint x: 135, startPoint y: 177, endPoint x: 112, endPoint y: 263, distance: 89.0
click at [125, 278] on div at bounding box center [122, 188] width 245 height 317
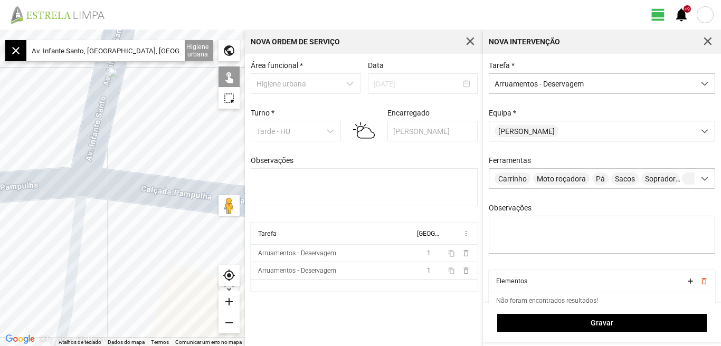
click at [229, 322] on div "remove" at bounding box center [228, 322] width 21 height 21
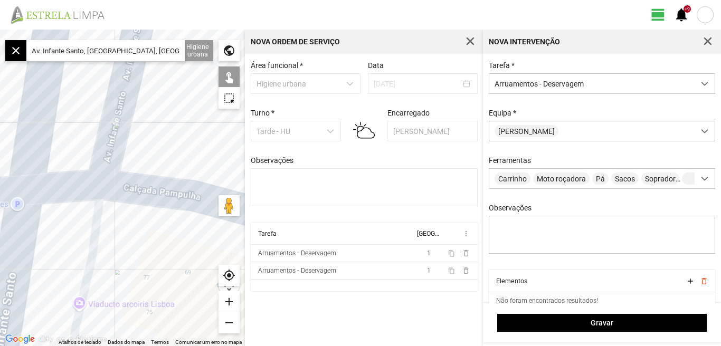
click at [227, 322] on div "remove" at bounding box center [228, 322] width 21 height 21
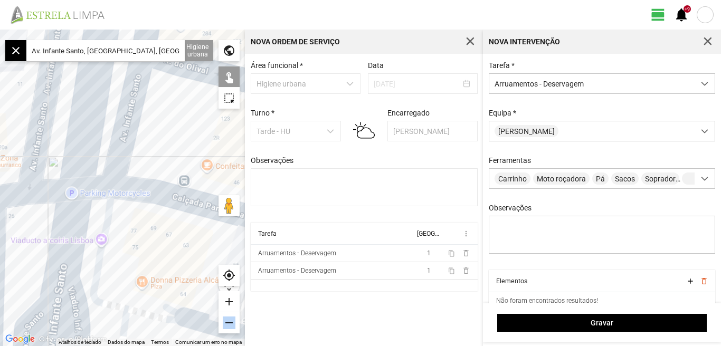
click at [227, 322] on div "remove" at bounding box center [228, 322] width 21 height 21
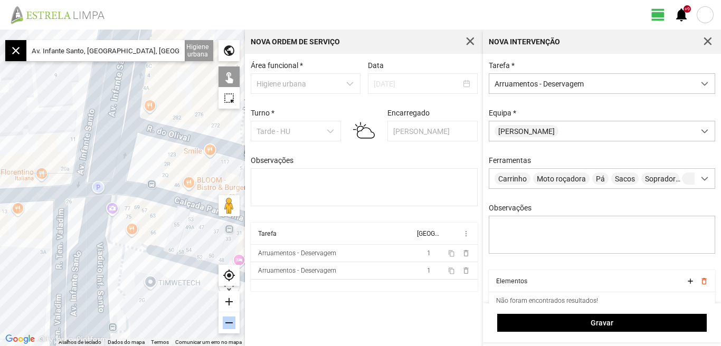
drag, startPoint x: 131, startPoint y: 281, endPoint x: 113, endPoint y: 159, distance: 123.3
click at [114, 168] on div at bounding box center [122, 188] width 245 height 317
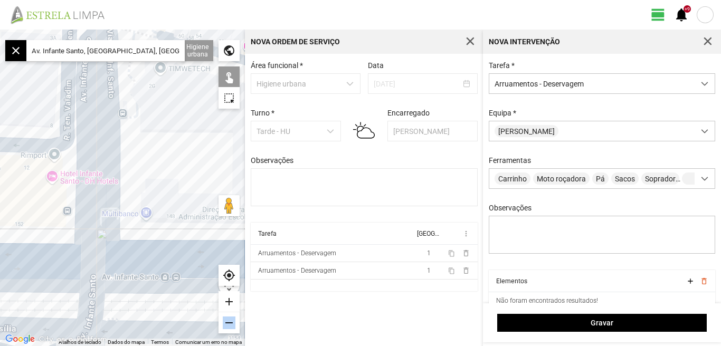
drag, startPoint x: 93, startPoint y: 115, endPoint x: 149, endPoint y: 187, distance: 91.1
click at [149, 187] on div at bounding box center [122, 188] width 245 height 317
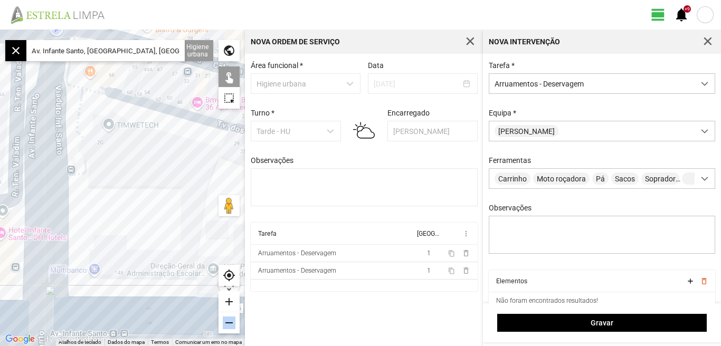
drag, startPoint x: 145, startPoint y: 195, endPoint x: 103, endPoint y: 228, distance: 53.3
click at [103, 228] on div at bounding box center [122, 188] width 245 height 317
drag, startPoint x: 113, startPoint y: 201, endPoint x: 64, endPoint y: 230, distance: 57.5
click at [66, 230] on div at bounding box center [122, 188] width 245 height 317
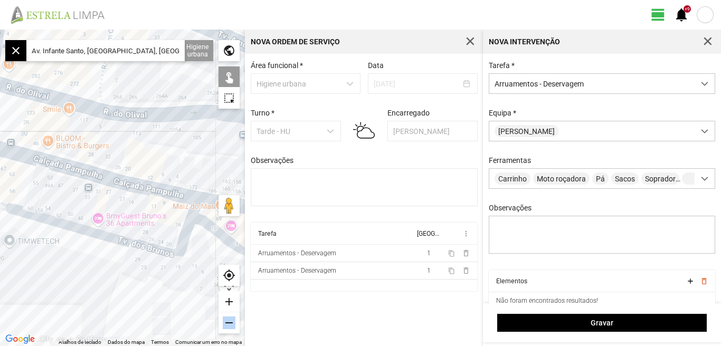
drag, startPoint x: 77, startPoint y: 251, endPoint x: 85, endPoint y: 310, distance: 59.7
click at [85, 309] on div at bounding box center [122, 188] width 245 height 317
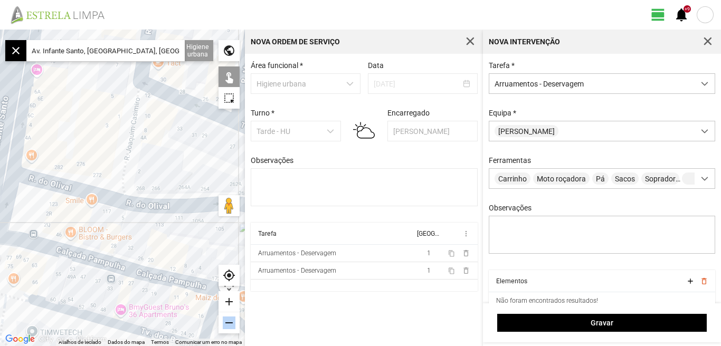
drag, startPoint x: 81, startPoint y: 127, endPoint x: 127, endPoint y: 236, distance: 118.5
click at [127, 236] on div at bounding box center [122, 188] width 245 height 317
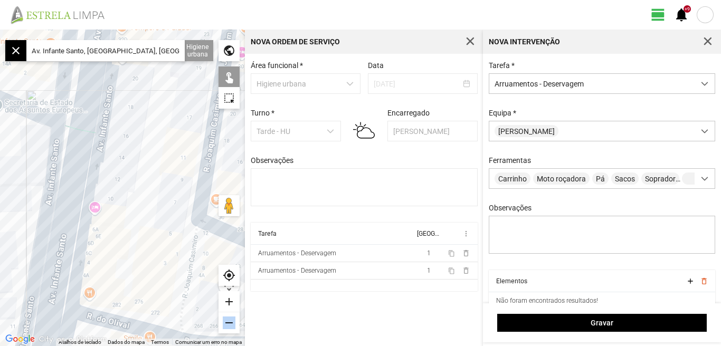
drag, startPoint x: 141, startPoint y: 149, endPoint x: 159, endPoint y: 107, distance: 45.7
click at [154, 118] on div at bounding box center [122, 188] width 245 height 317
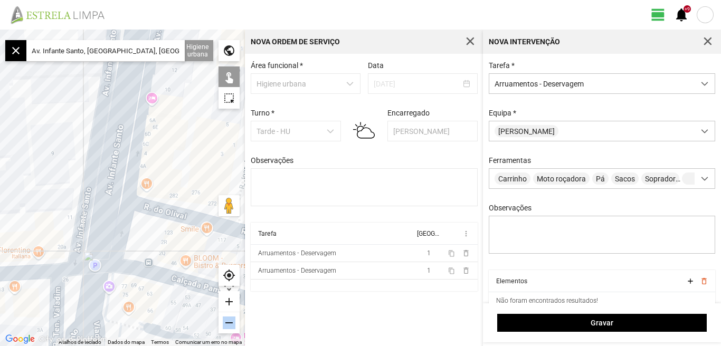
drag, startPoint x: 167, startPoint y: 81, endPoint x: 149, endPoint y: 216, distance: 135.8
click at [150, 216] on div at bounding box center [122, 188] width 245 height 317
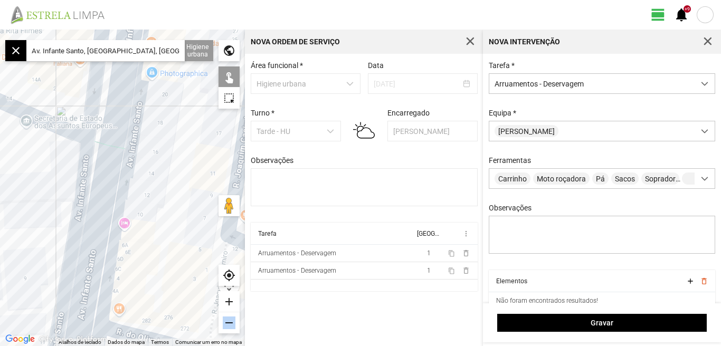
drag, startPoint x: 146, startPoint y: 191, endPoint x: 144, endPoint y: 254, distance: 62.8
click at [144, 254] on div at bounding box center [122, 188] width 245 height 317
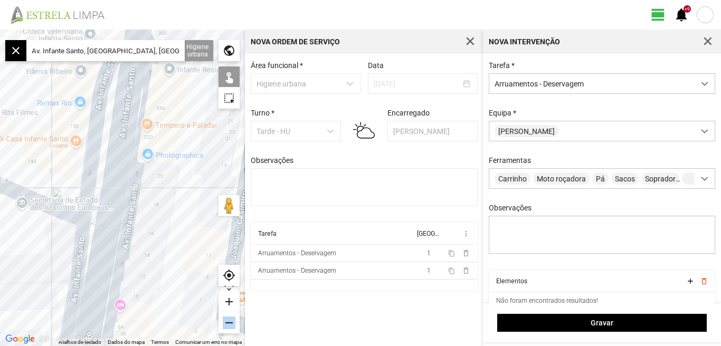
drag, startPoint x: 154, startPoint y: 278, endPoint x: 151, endPoint y: 286, distance: 8.2
click at [151, 286] on div at bounding box center [122, 188] width 245 height 317
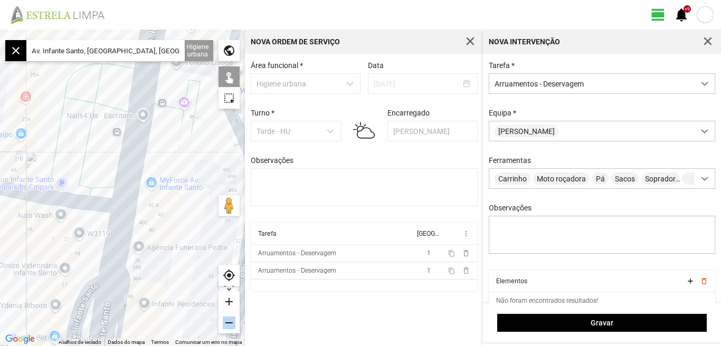
drag, startPoint x: 168, startPoint y: 142, endPoint x: 155, endPoint y: 227, distance: 85.5
click at [157, 228] on div at bounding box center [122, 188] width 245 height 317
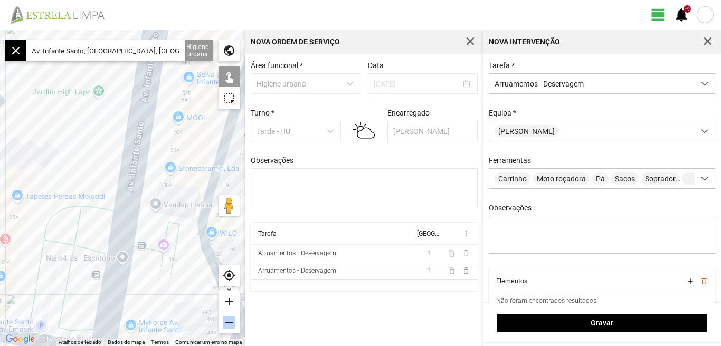
scroll to position [45, 0]
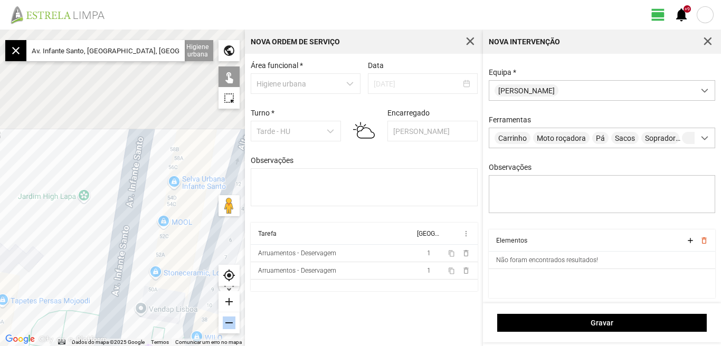
drag, startPoint x: 117, startPoint y: 179, endPoint x: 98, endPoint y: 223, distance: 47.3
click at [101, 223] on div at bounding box center [122, 188] width 245 height 317
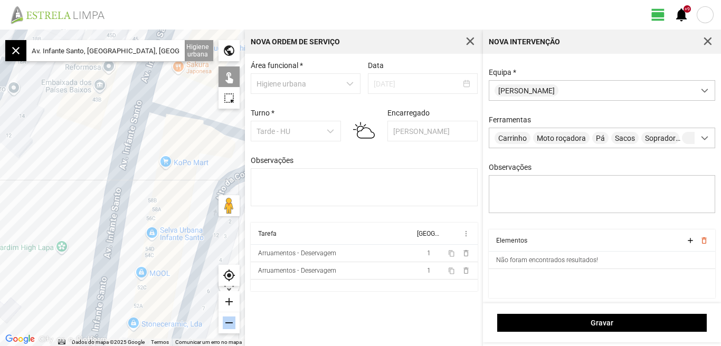
drag, startPoint x: 90, startPoint y: 154, endPoint x: 49, endPoint y: 315, distance: 166.1
click at [51, 315] on div at bounding box center [122, 188] width 245 height 317
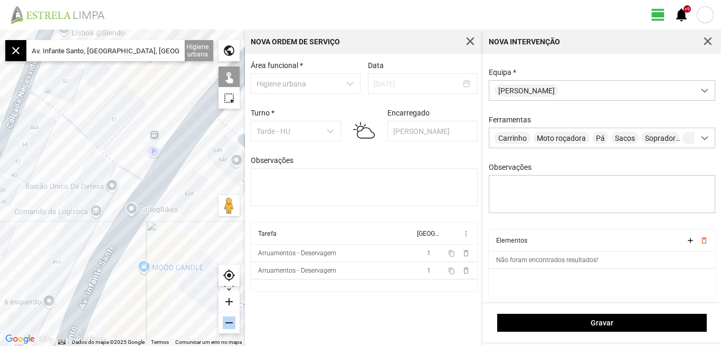
drag, startPoint x: 74, startPoint y: 245, endPoint x: 1, endPoint y: 324, distance: 107.9
click at [0, 344] on div at bounding box center [122, 188] width 245 height 317
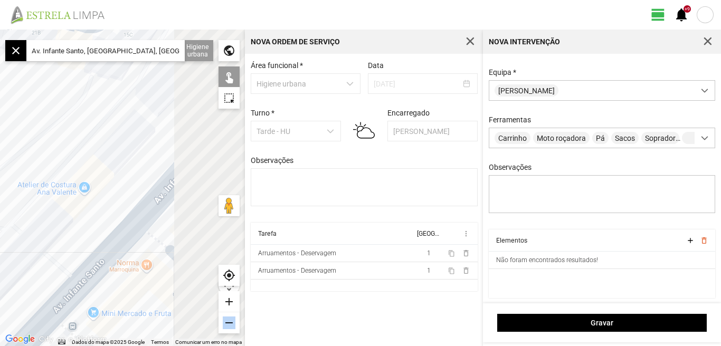
drag
click at [0, 327] on div at bounding box center [122, 188] width 245 height 317
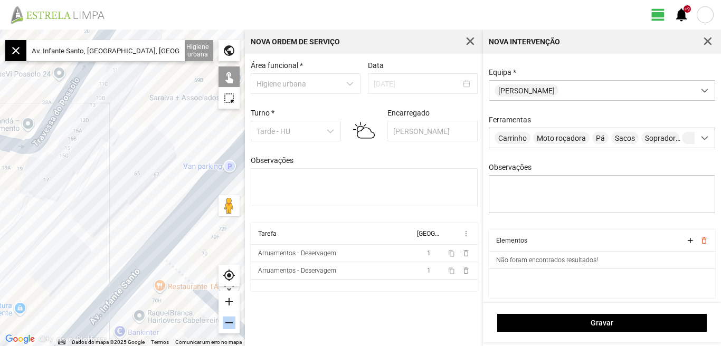
click at [0, 303] on div at bounding box center [122, 188] width 245 height 317
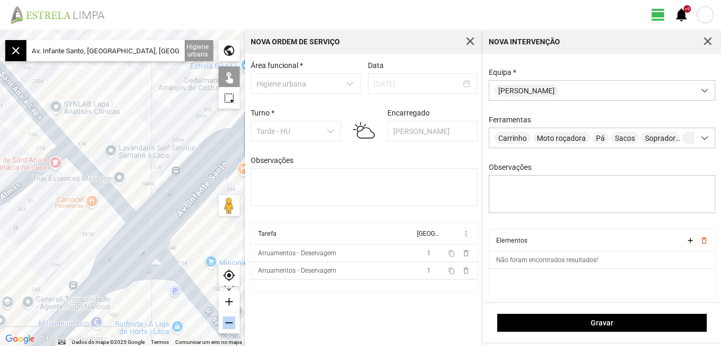
click at [125, 257] on div at bounding box center [122, 188] width 245 height 317
click at [163, 212] on div at bounding box center [122, 188] width 245 height 317
click at [35, 346] on html "view_day +9 notifications ← Mover para a esquerda → Mover para a direita ↑ Move…" at bounding box center [360, 173] width 721 height 346
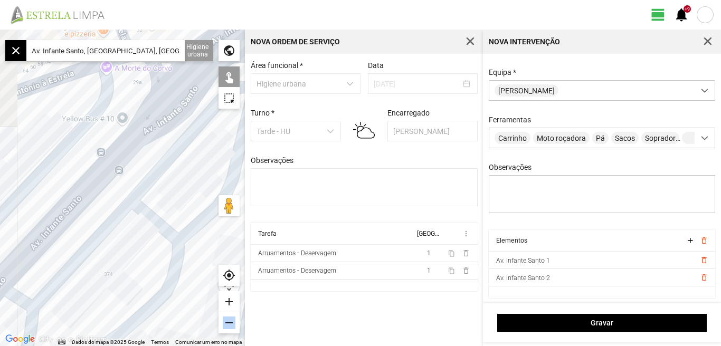
click at [16, 346] on html "view_day +9 notifications ← Mover para a esquerda → Mover para a direita ↑ Move…" at bounding box center [360, 173] width 721 height 346
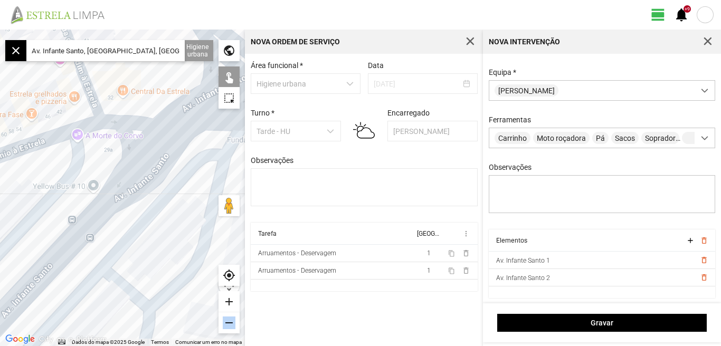
click at [94, 315] on div at bounding box center [122, 188] width 245 height 317
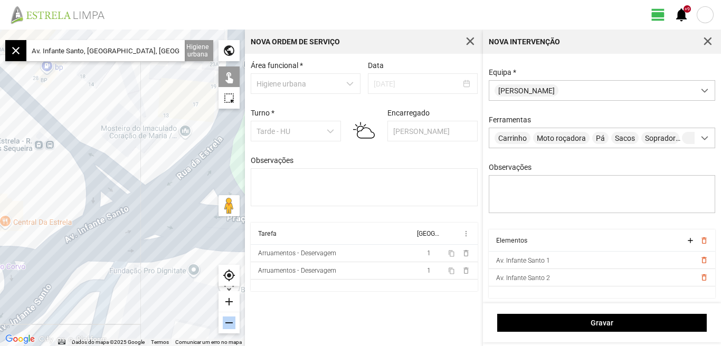
click at [113, 230] on div at bounding box center [122, 188] width 245 height 317
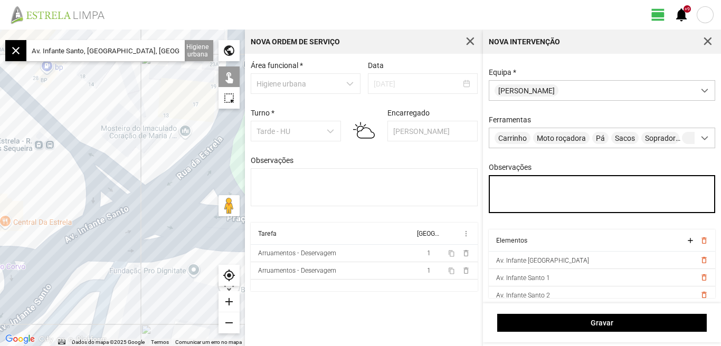
click at [518, 199] on textarea "Observações" at bounding box center [602, 194] width 227 height 38
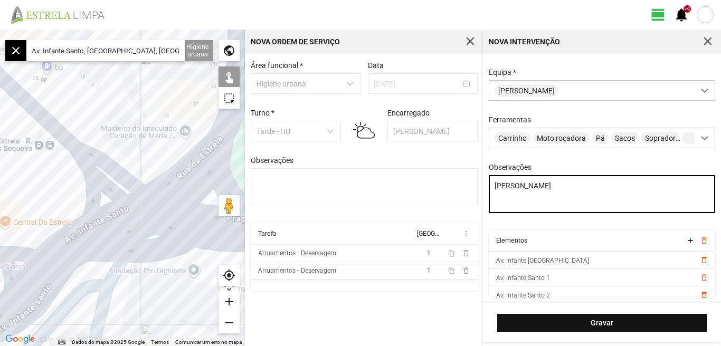
type textarea "[PERSON_NAME]"
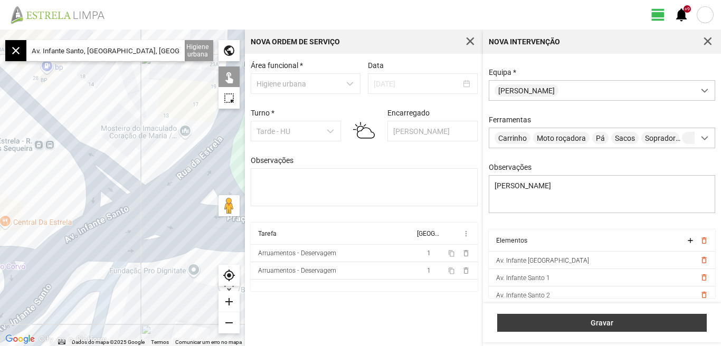
click at [603, 321] on span "Gravar" at bounding box center [602, 323] width 198 height 8
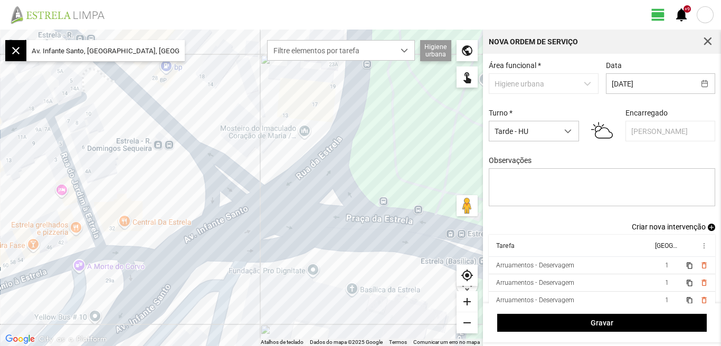
scroll to position [9, 0]
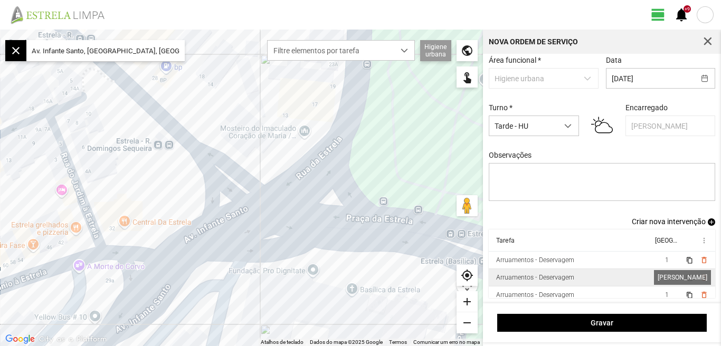
click at [665, 277] on span "1" at bounding box center [667, 277] width 4 height 7
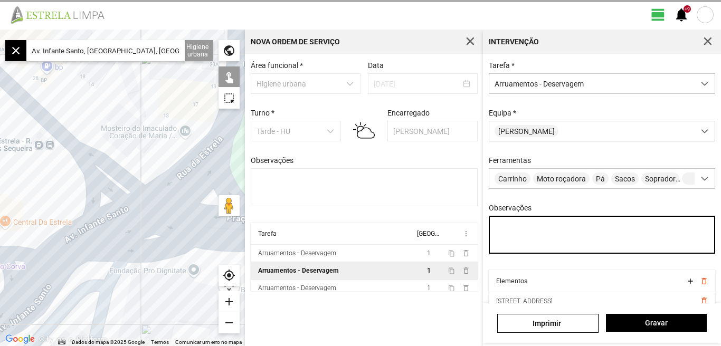
click at [507, 240] on textarea "Observações" at bounding box center [602, 235] width 227 height 38
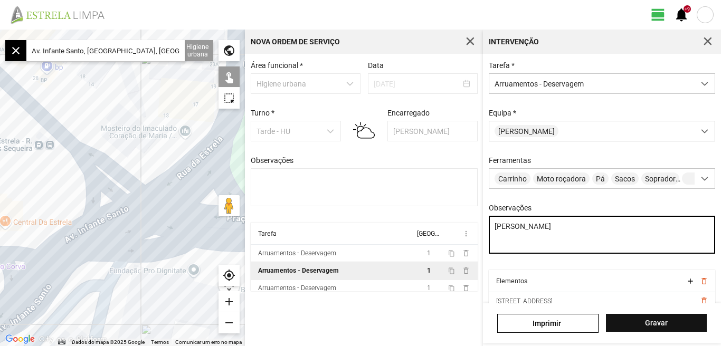
type textarea "[PERSON_NAME]"
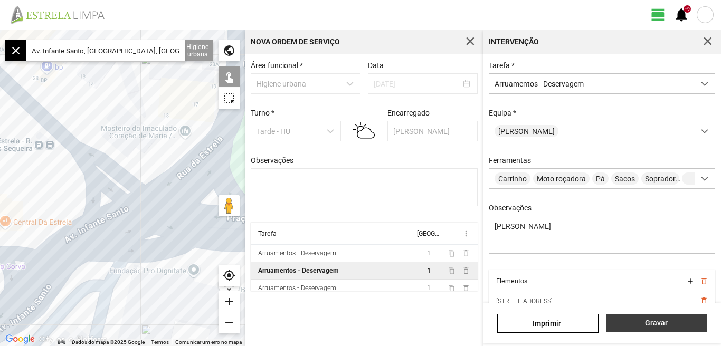
click at [657, 326] on span "Gravar" at bounding box center [656, 323] width 90 height 8
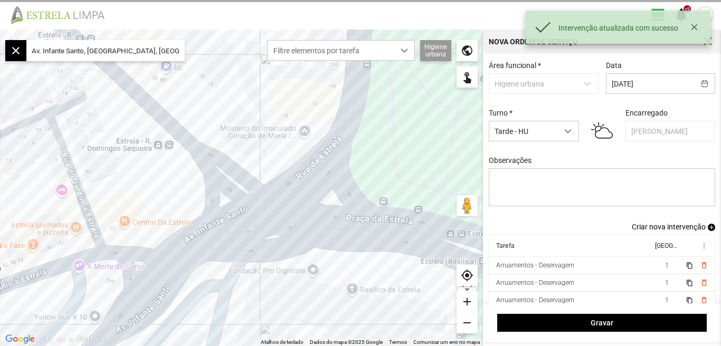
scroll to position [9, 0]
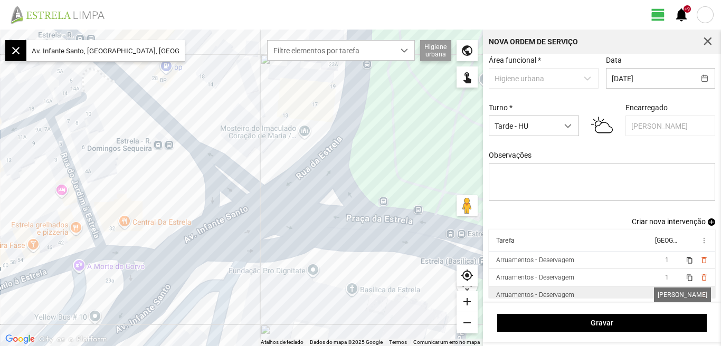
click at [665, 294] on span "1" at bounding box center [667, 294] width 4 height 7
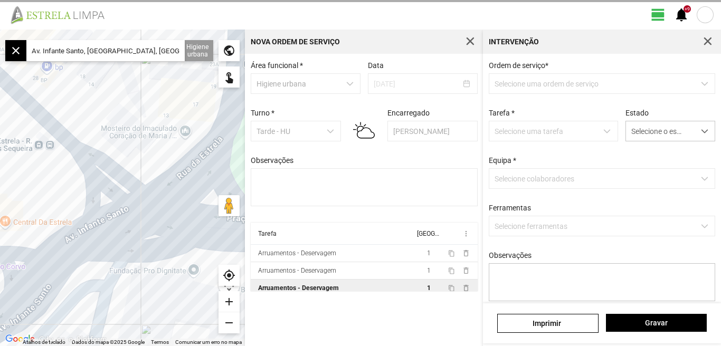
type textarea "[PERSON_NAME]"
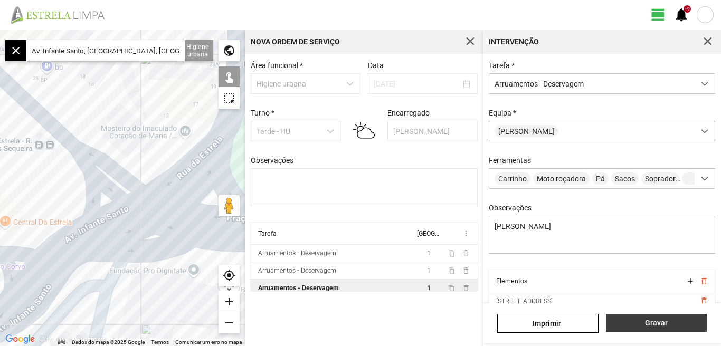
click at [648, 323] on span "Gravar" at bounding box center [656, 323] width 90 height 8
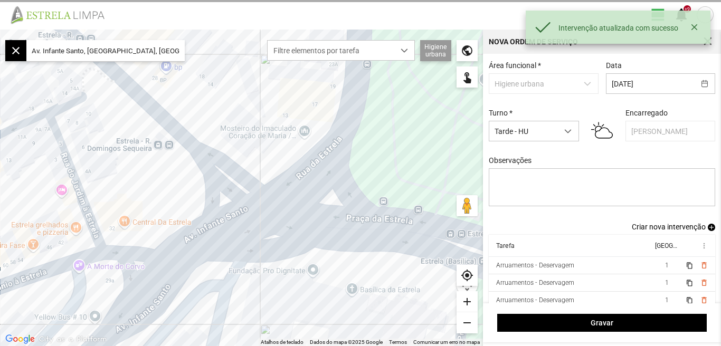
scroll to position [9, 0]
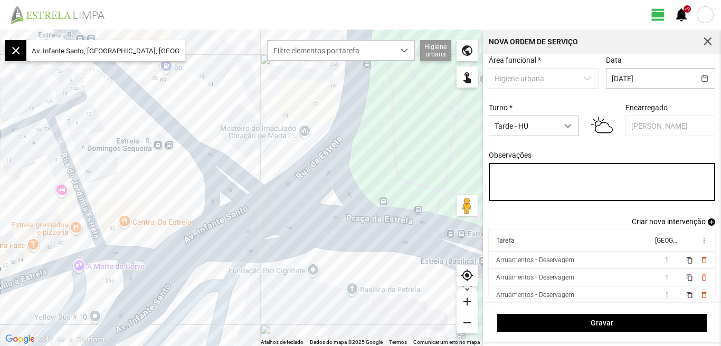
click at [515, 176] on textarea "Observações" at bounding box center [602, 182] width 227 height 38
type textarea "f"
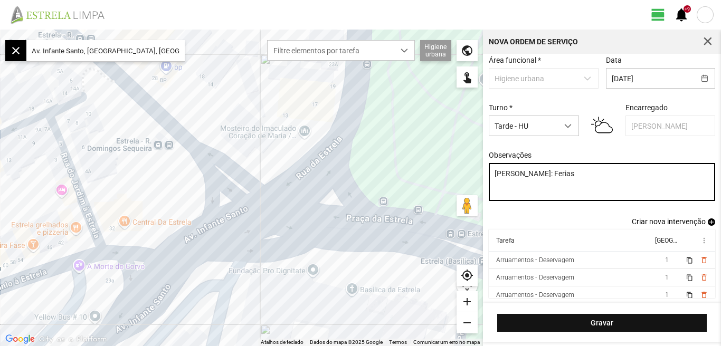
type textarea "[PERSON_NAME]: Ferias"
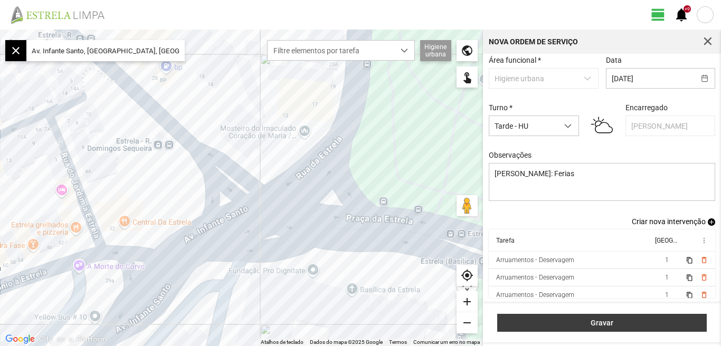
click at [606, 327] on span "Gravar" at bounding box center [602, 323] width 198 height 8
